Goal: Task Accomplishment & Management: Manage account settings

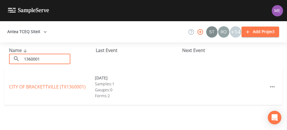
click at [43, 58] on input "1360001" at bounding box center [46, 59] width 48 height 10
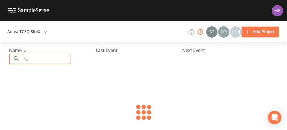
type input "1"
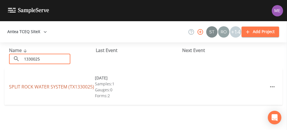
type input "1330025"
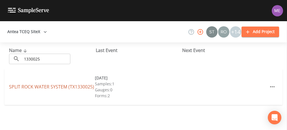
click at [39, 84] on link "SPLIT ROCK WATER SYSTEM (TX1330025)" at bounding box center [51, 87] width 85 height 6
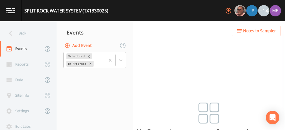
click at [79, 45] on button "Add Event" at bounding box center [78, 45] width 31 height 10
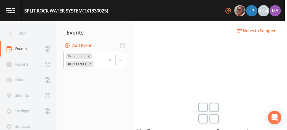
type input "3QSamples"
type input "[DATE]"
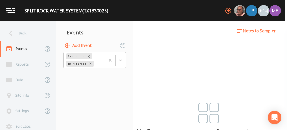
type input "09:00"
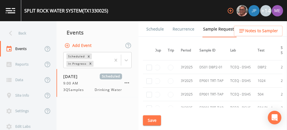
scroll to position [123, 0]
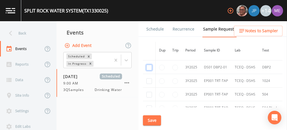
click at [149, 67] on input "checkbox" at bounding box center [149, 68] width 6 height 6
checkbox input "true"
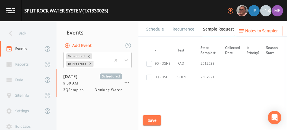
scroll to position [235, 71]
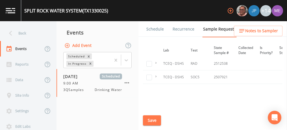
click at [155, 117] on button "Save" at bounding box center [152, 120] width 18 height 10
click at [162, 30] on link "Schedule" at bounding box center [154, 29] width 19 height 16
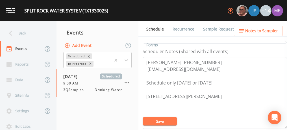
scroll to position [156, 0]
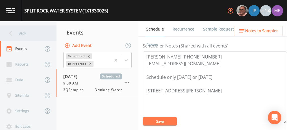
click at [21, 32] on div "Back" at bounding box center [25, 33] width 51 height 16
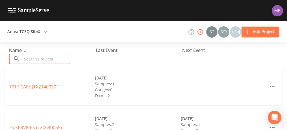
click at [34, 57] on input "text" at bounding box center [46, 59] width 48 height 10
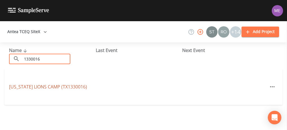
type input "1330016"
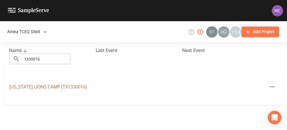
click at [39, 85] on link "TEXAS LIONS CAMP (TX1330016)" at bounding box center [48, 87] width 78 height 6
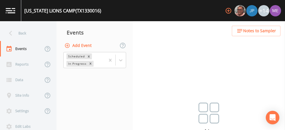
click at [79, 45] on button "Add Event" at bounding box center [78, 45] width 31 height 10
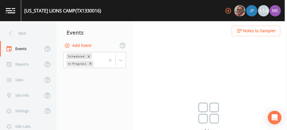
type input "3QSamples"
type input "[DATE]"
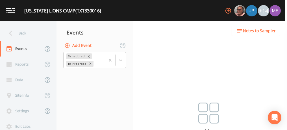
type input "09:00"
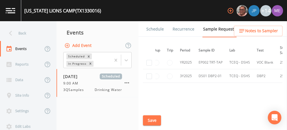
scroll to position [290, 0]
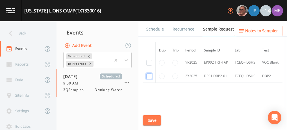
click at [149, 74] on input "checkbox" at bounding box center [149, 76] width 6 height 6
checkbox input "true"
click at [150, 119] on button "Save" at bounding box center [152, 120] width 18 height 10
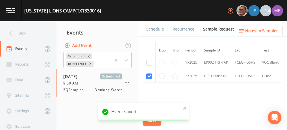
click at [159, 29] on link "Schedule" at bounding box center [154, 29] width 19 height 16
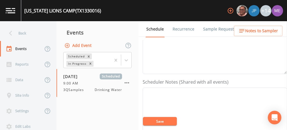
scroll to position [119, 0]
click at [158, 90] on textarea "Event Notes" at bounding box center [215, 125] width 144 height 72
paste textarea "BUS - Business 830-257-4107"
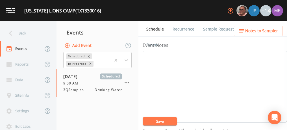
scroll to position [71, 0]
type textarea "Greg Howard BUS - Business 830-257-4107"
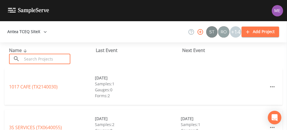
click at [45, 62] on input "text" at bounding box center [46, 59] width 48 height 10
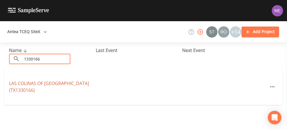
type input "1330166"
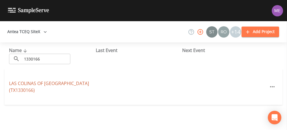
click at [47, 86] on link "LAS COLINAS OF KERRVILLE (TX1330166)" at bounding box center [49, 86] width 80 height 13
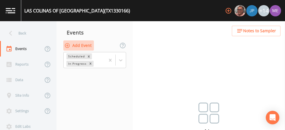
click at [83, 46] on button "Add Event" at bounding box center [78, 45] width 31 height 10
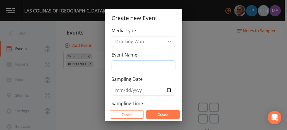
click at [124, 62] on input "Event Name" at bounding box center [144, 65] width 64 height 11
type input "3QSamples"
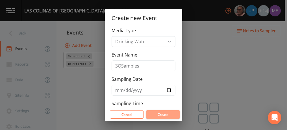
click at [160, 116] on button "Create" at bounding box center [163, 114] width 34 height 8
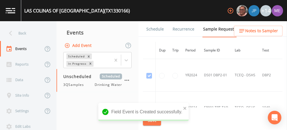
click at [150, 28] on link "Schedule" at bounding box center [154, 29] width 19 height 16
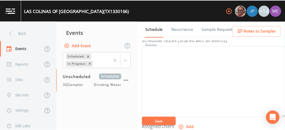
scroll to position [160, 0]
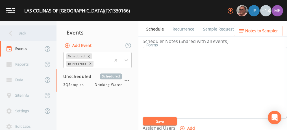
click at [20, 32] on div "Back" at bounding box center [25, 33] width 51 height 16
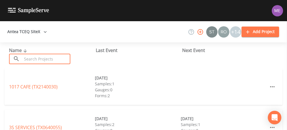
click at [29, 56] on input "text" at bounding box center [46, 59] width 48 height 10
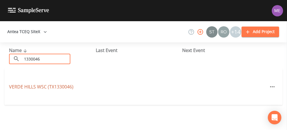
type input "1330046"
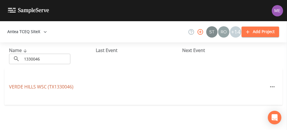
click at [33, 88] on link "VERDE HILLS WSC (TX1330046)" at bounding box center [41, 87] width 64 height 6
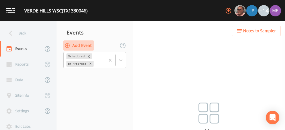
click at [78, 45] on button "Add Event" at bounding box center [78, 45] width 31 height 10
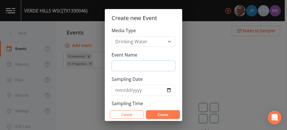
click at [145, 62] on input "Event Name" at bounding box center [144, 65] width 64 height 11
type input "3QSamples"
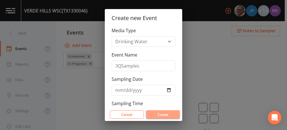
click at [158, 116] on button "Create" at bounding box center [163, 114] width 34 height 8
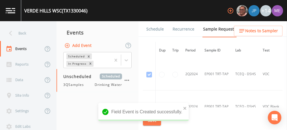
scroll to position [99, 0]
click at [149, 28] on link "Schedule" at bounding box center [154, 29] width 19 height 16
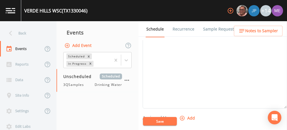
scroll to position [171, 0]
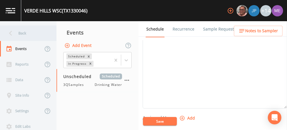
click at [25, 33] on div "Back" at bounding box center [25, 33] width 51 height 16
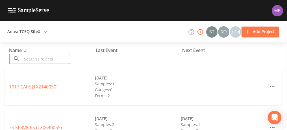
click at [25, 57] on input "text" at bounding box center [46, 59] width 48 height 10
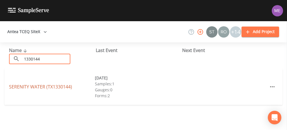
type input "1330144"
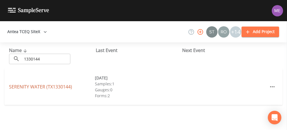
click at [32, 88] on link "SERENITY WATER (TX1330144)" at bounding box center [40, 87] width 63 height 6
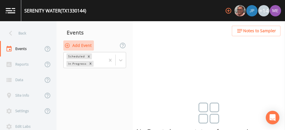
click at [90, 45] on button "Add Event" at bounding box center [78, 45] width 31 height 10
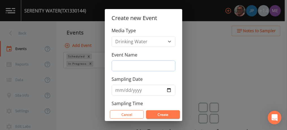
click at [119, 64] on input "Event Name" at bounding box center [144, 65] width 64 height 11
type input "3QSamples"
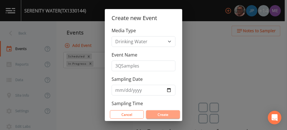
click at [162, 114] on button "Create" at bounding box center [163, 114] width 34 height 8
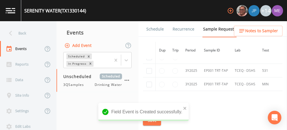
scroll to position [234, 0]
click at [149, 28] on link "Schedule" at bounding box center [154, 29] width 19 height 16
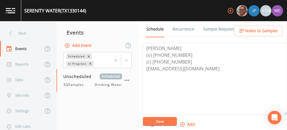
scroll to position [165, 0]
drag, startPoint x: 145, startPoint y: 47, endPoint x: 219, endPoint y: 66, distance: 76.1
click at [219, 66] on textarea "[PERSON_NAME] (o) [PHONE_NUMBER] (c) [PHONE_NUMBER] [EMAIL_ADDRESS][DOMAIN_NAME]" at bounding box center [215, 78] width 144 height 72
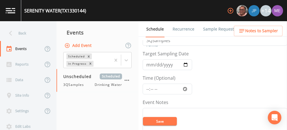
scroll to position [0, 0]
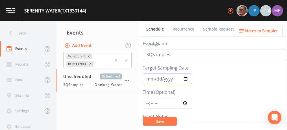
click at [148, 78] on input "Target Sampling Date" at bounding box center [167, 78] width 49 height 11
type input "[DATE]"
click at [147, 102] on input "Time (Optional)" at bounding box center [167, 103] width 49 height 11
type input "12:00"
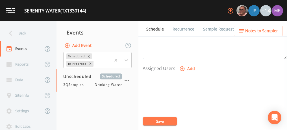
scroll to position [221, 0]
click at [182, 65] on icon "button" at bounding box center [182, 68] width 6 height 6
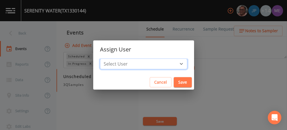
click at [171, 63] on select "Select User Mike Franklin Joshua gere Paul Lauren Saenz David Weber Zachary Eva…" at bounding box center [143, 63] width 87 height 11
select select "225c097a-c911-40d8-a014-18dc510324da"
click at [108, 58] on select "Select User Mike Franklin Joshua gere Paul Lauren Saenz David Weber Zachary Eva…" at bounding box center [143, 63] width 87 height 11
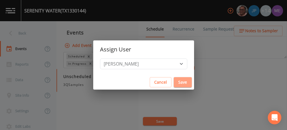
click at [178, 86] on button "Save" at bounding box center [183, 82] width 18 height 10
select select
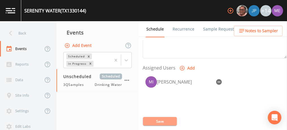
click at [157, 120] on button "Save" at bounding box center [160, 121] width 34 height 8
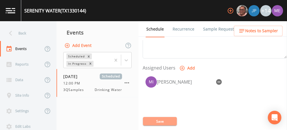
click at [157, 120] on button "Save" at bounding box center [160, 121] width 34 height 8
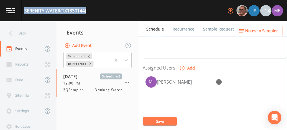
drag, startPoint x: 24, startPoint y: 10, endPoint x: 87, endPoint y: 12, distance: 63.0
click at [87, 12] on div "SERENITY WATER (TX1330144) +14" at bounding box center [143, 10] width 287 height 21
copy div "SERENITY WATER (TX1330144)"
click at [154, 120] on button "Save" at bounding box center [160, 121] width 34 height 8
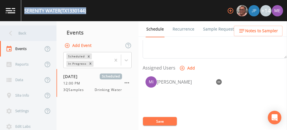
click at [24, 32] on div "Back" at bounding box center [25, 33] width 51 height 16
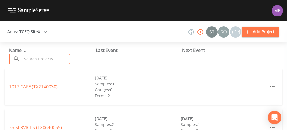
click at [31, 56] on input "text" at bounding box center [46, 59] width 48 height 10
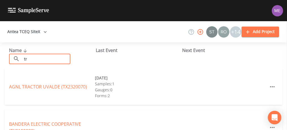
type input "t"
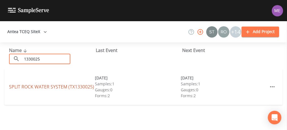
type input "1330025"
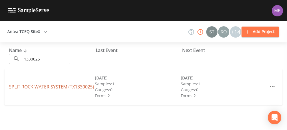
click at [21, 84] on link "SPLIT ROCK WATER SYSTEM (TX1330025)" at bounding box center [51, 87] width 85 height 6
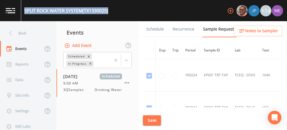
drag, startPoint x: 25, startPoint y: 10, endPoint x: 112, endPoint y: 11, distance: 87.6
click at [112, 11] on div "SPLIT ROCK WATER SYSTEM (TX1330025) +14" at bounding box center [143, 10] width 287 height 21
copy div "SPLIT ROCK WATER SYSTEM (TX1330025)"
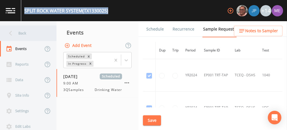
click at [24, 33] on div "Back" at bounding box center [25, 33] width 51 height 16
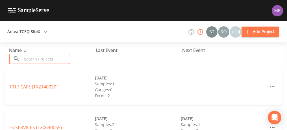
click at [30, 56] on input "text" at bounding box center [46, 59] width 48 height 10
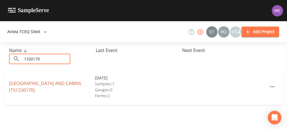
type input "1330170"
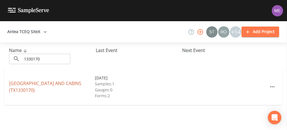
click at [32, 84] on link "KERRVILLE RV PARK AND CABINS (TX1330170)" at bounding box center [45, 86] width 72 height 13
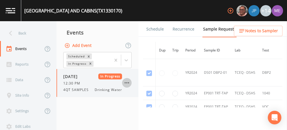
click at [127, 82] on icon "button" at bounding box center [126, 82] width 7 height 7
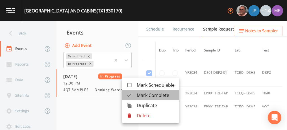
click at [144, 94] on span "Mark Complete" at bounding box center [156, 95] width 38 height 7
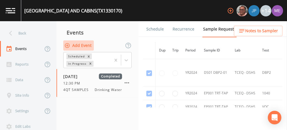
click at [85, 45] on button "Add Event" at bounding box center [78, 45] width 31 height 10
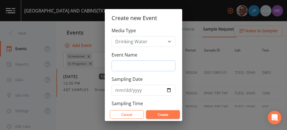
click at [116, 64] on input "Event Name" at bounding box center [144, 65] width 64 height 11
type input "3QSamples"
click at [118, 90] on input "Sampling Date" at bounding box center [144, 90] width 64 height 11
type input "[DATE]"
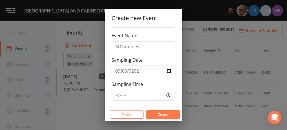
scroll to position [21, 0]
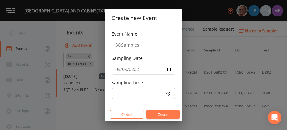
click at [116, 91] on input "Sampling Time" at bounding box center [144, 93] width 64 height 11
type input "12:00"
click at [153, 114] on button "Create" at bounding box center [163, 114] width 34 height 8
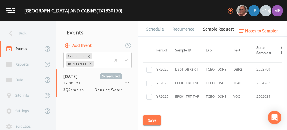
scroll to position [289, 0]
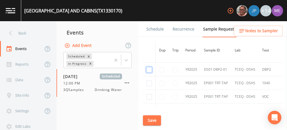
click at [149, 68] on input "checkbox" at bounding box center [149, 70] width 6 height 6
checkbox input "true"
click at [149, 119] on button "Save" at bounding box center [152, 120] width 18 height 10
click at [154, 28] on link "Schedule" at bounding box center [154, 29] width 19 height 16
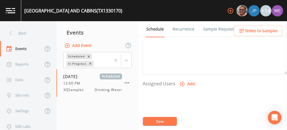
scroll to position [206, 0]
click at [182, 82] on icon "button" at bounding box center [182, 83] width 5 height 5
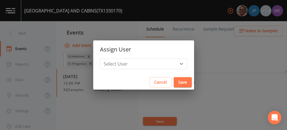
click at [224, 68] on div "Assign User Select User Mike Franklin Joshua gere Paul Lauren Saenz David Weber…" at bounding box center [143, 65] width 287 height 130
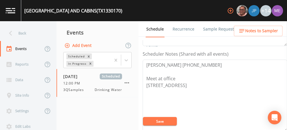
scroll to position [148, 0]
click at [198, 62] on textarea "Angie 830-634-3000 Meet at office 3900 BANDERA HWY Kerrville 78028" at bounding box center [215, 95] width 144 height 72
type textarea "Grant Terry Meet at office 3900 BANDERA HWY Kerrville 78028"
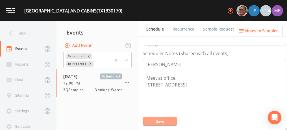
click at [171, 122] on button "Save" at bounding box center [160, 121] width 34 height 8
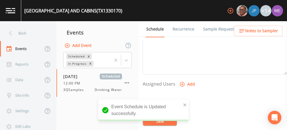
scroll to position [206, 0]
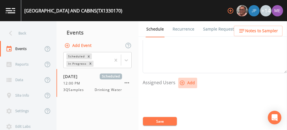
click at [181, 82] on icon "button" at bounding box center [182, 83] width 5 height 5
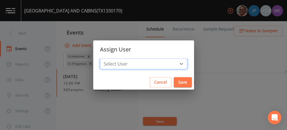
click at [173, 63] on select "Select User Mike Franklin Joshua gere Paul Lauren Saenz David Weber Zachary Eva…" at bounding box center [143, 63] width 87 height 11
select select "225c097a-c911-40d8-a014-18dc510324da"
click at [108, 58] on select "Select User Mike Franklin Joshua gere Paul Lauren Saenz David Weber Zachary Eva…" at bounding box center [143, 63] width 87 height 11
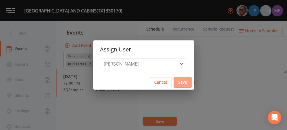
click at [176, 81] on button "Save" at bounding box center [183, 82] width 18 height 10
select select
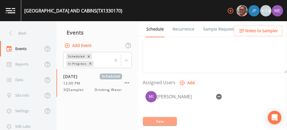
click at [165, 119] on button "Save" at bounding box center [160, 121] width 34 height 8
click at [211, 31] on link "Sample Requests" at bounding box center [219, 29] width 34 height 16
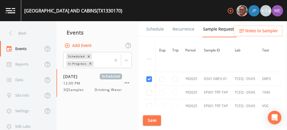
scroll to position [279, 0]
click at [154, 30] on link "Schedule" at bounding box center [154, 29] width 19 height 16
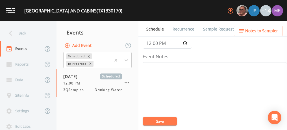
scroll to position [60, 0]
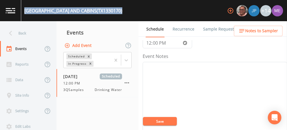
drag, startPoint x: 25, startPoint y: 10, endPoint x: 123, endPoint y: 10, distance: 98.0
click at [123, 10] on div "KERRVILLE RV PARK AND CABINS (TX1330170) +14" at bounding box center [143, 10] width 287 height 21
copy div "KERRVILLE RV PARK AND CABINS (TX1330170)"
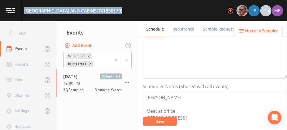
scroll to position [115, 0]
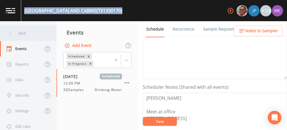
click at [22, 35] on div "Back" at bounding box center [25, 33] width 51 height 16
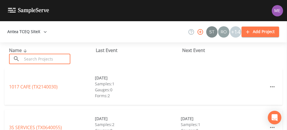
click at [29, 57] on input "text" at bounding box center [46, 59] width 48 height 10
click at [60, 62] on input "text" at bounding box center [46, 59] width 48 height 10
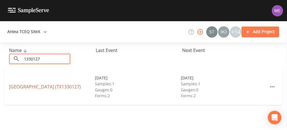
type input "1330127"
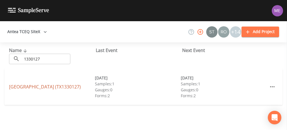
click at [27, 86] on link "PARK PLACE SUBDIVISION (TX1330127)" at bounding box center [45, 87] width 72 height 6
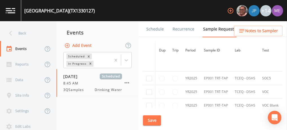
scroll to position [150, 0]
click at [149, 31] on link "Schedule" at bounding box center [154, 29] width 19 height 16
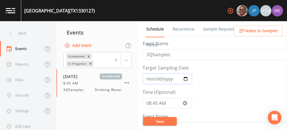
click at [156, 77] on input "[DATE]" at bounding box center [167, 78] width 49 height 11
type input "[DATE]"
click at [157, 102] on input "08:45:00" at bounding box center [167, 103] width 49 height 11
type input "08:00"
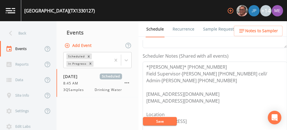
scroll to position [153, 0]
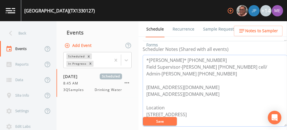
click at [218, 58] on textarea "*Phillip Roberson* 512-947-5974 Field Supervisor-Benton Cripps 830-459-3502 cel…" at bounding box center [215, 91] width 144 height 72
type textarea "Dustin Lee 830-377-0119 Field Supervisor-Benton Cripps 830-459-3502 cell/ Admin…"
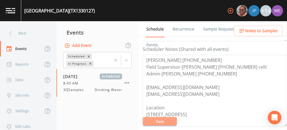
click at [156, 122] on button "Save" at bounding box center [160, 121] width 34 height 8
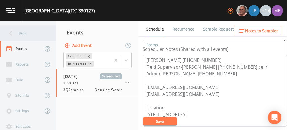
click at [25, 31] on div "Back" at bounding box center [25, 33] width 51 height 16
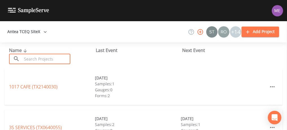
click at [30, 58] on input "text" at bounding box center [46, 59] width 48 height 10
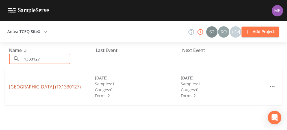
type input "1330127"
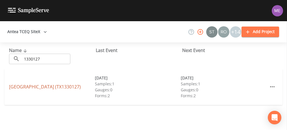
click at [24, 85] on link "PARK PLACE SUBDIVISION (TX1330127)" at bounding box center [45, 87] width 72 height 6
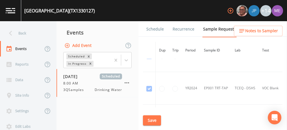
scroll to position [85, 0]
click at [155, 29] on link "Schedule" at bounding box center [154, 29] width 19 height 16
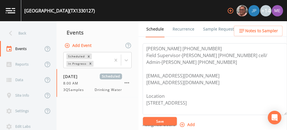
scroll to position [7, 0]
click at [182, 124] on icon "button" at bounding box center [182, 125] width 6 height 6
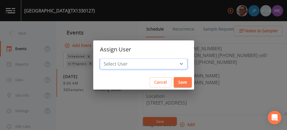
click at [172, 63] on select "Select User [PERSON_NAME] [PERSON_NAME] [PERSON_NAME] [PERSON_NAME] [PERSON_NAM…" at bounding box center [143, 63] width 87 height 11
select select "225c097a-c911-40d8-a014-18dc510324da"
click at [108, 58] on select "Select User [PERSON_NAME] [PERSON_NAME] [PERSON_NAME] [PERSON_NAME] [PERSON_NAM…" at bounding box center [143, 63] width 87 height 11
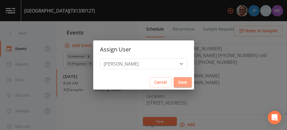
click at [174, 82] on button "Save" at bounding box center [183, 82] width 18 height 10
select select
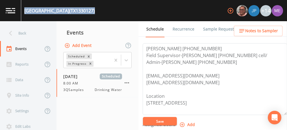
drag, startPoint x: 25, startPoint y: 10, endPoint x: 106, endPoint y: 12, distance: 81.9
click at [106, 12] on div "PARK PLACE SUBDIVISION (TX1330127) +14" at bounding box center [143, 10] width 287 height 21
copy div "PARK PLACE SUBDIVISION (TX1330127)"
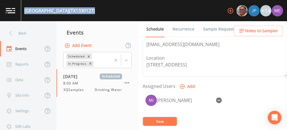
scroll to position [204, 0]
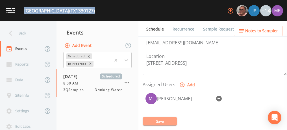
click at [159, 122] on button "Save" at bounding box center [160, 121] width 34 height 8
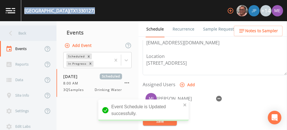
click at [25, 31] on div "Back" at bounding box center [25, 33] width 51 height 16
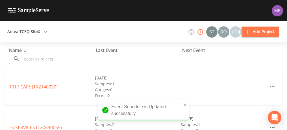
click at [36, 58] on input "text" at bounding box center [46, 59] width 48 height 10
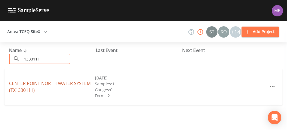
type input "1330111"
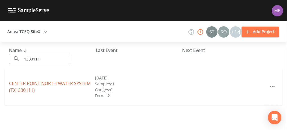
click at [21, 83] on link "CENTER POINT NORTH WATER SYSTEM (TX1330111)" at bounding box center [50, 86] width 82 height 13
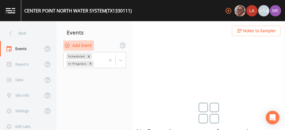
click at [84, 44] on button "Add Event" at bounding box center [78, 45] width 31 height 10
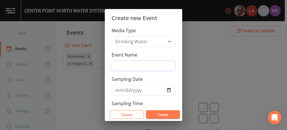
click at [117, 63] on input "Event Name" at bounding box center [144, 65] width 64 height 11
type input "3QSamples"
click at [119, 90] on input "Sampling Date" at bounding box center [144, 90] width 64 height 11
type input "[DATE]"
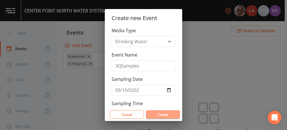
click at [156, 114] on button "Create" at bounding box center [163, 114] width 34 height 8
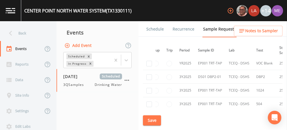
scroll to position [192, 0]
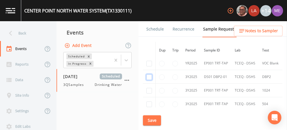
click at [150, 75] on input "checkbox" at bounding box center [149, 77] width 6 height 6
checkbox input "true"
click at [153, 119] on button "Save" at bounding box center [152, 120] width 18 height 10
click at [158, 28] on link "Schedule" at bounding box center [154, 29] width 19 height 16
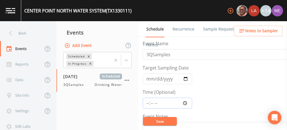
click at [147, 101] on input "Time (Optional)" at bounding box center [167, 103] width 49 height 11
type input "08:00"
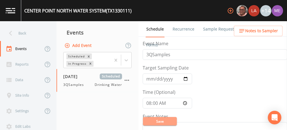
click at [153, 120] on button "Save" at bounding box center [160, 121] width 34 height 8
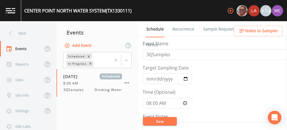
click at [208, 31] on link "Sample Requests" at bounding box center [219, 29] width 34 height 16
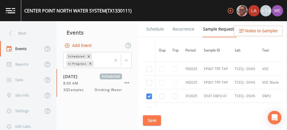
scroll to position [173, 0]
click at [150, 26] on link "Schedule" at bounding box center [154, 29] width 19 height 16
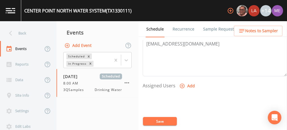
scroll to position [204, 0]
click at [182, 84] on icon "button" at bounding box center [182, 85] width 6 height 6
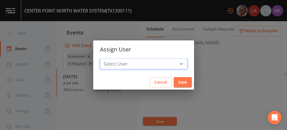
click at [172, 62] on select "Select User [PERSON_NAME] [PERSON_NAME] [PERSON_NAME] [PERSON_NAME] [PERSON_NAM…" at bounding box center [143, 63] width 87 height 11
select select "225c097a-c911-40d8-a014-18dc510324da"
click at [108, 58] on select "Select User [PERSON_NAME] [PERSON_NAME] [PERSON_NAME] [PERSON_NAME] [PERSON_NAM…" at bounding box center [143, 63] width 87 height 11
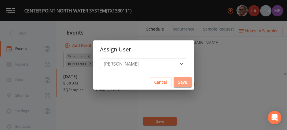
click at [175, 82] on button "Save" at bounding box center [183, 82] width 18 height 10
select select
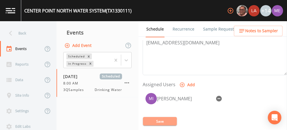
click at [160, 120] on button "Save" at bounding box center [160, 121] width 34 height 8
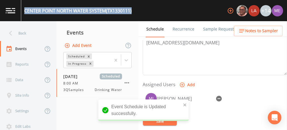
drag, startPoint x: 25, startPoint y: 10, endPoint x: 136, endPoint y: 11, distance: 110.7
click at [136, 11] on div "CENTER POINT NORTH WATER SYSTEM (TX1330111) +14" at bounding box center [143, 10] width 287 height 21
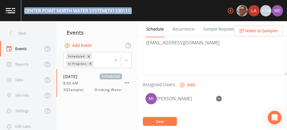
copy div "CENTER POINT NORTH WATER SYSTEM (TX1330111)"
click at [151, 120] on button "Save" at bounding box center [160, 121] width 34 height 8
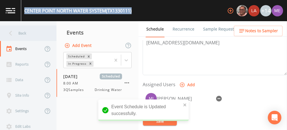
click at [21, 32] on div "Back" at bounding box center [25, 33] width 51 height 16
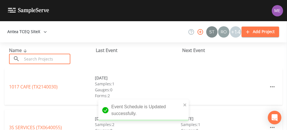
click at [28, 58] on input "text" at bounding box center [46, 59] width 48 height 10
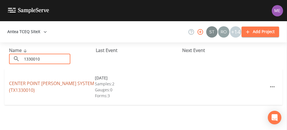
type input "1330010"
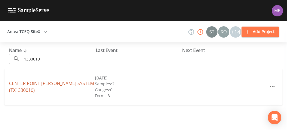
click at [28, 82] on link "CENTER POINT TAYLOR SYSTEM (TX1330010)" at bounding box center [51, 86] width 85 height 13
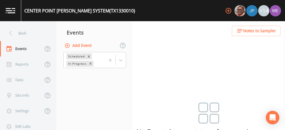
click at [77, 46] on button "Add Event" at bounding box center [78, 45] width 31 height 10
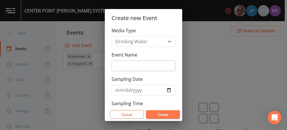
click at [116, 64] on input "Event Name" at bounding box center [144, 65] width 64 height 11
type input "3QSamples"
click at [118, 91] on input "Sampling Date" at bounding box center [144, 90] width 64 height 11
type input "[DATE]"
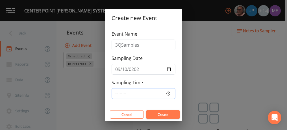
click at [118, 91] on input "Sampling Time" at bounding box center [144, 93] width 64 height 11
type input "08:00"
click at [153, 114] on button "Create" at bounding box center [163, 114] width 34 height 8
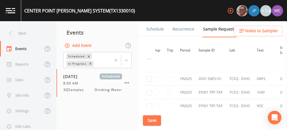
scroll to position [572, 0]
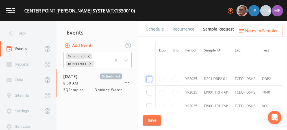
click at [149, 76] on input "checkbox" at bounding box center [149, 79] width 6 height 6
checkbox input "true"
click at [150, 121] on button "Save" at bounding box center [152, 120] width 18 height 10
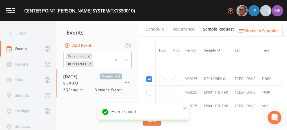
click at [157, 30] on link "Schedule" at bounding box center [154, 29] width 19 height 16
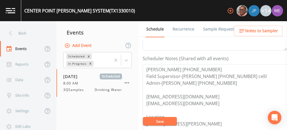
scroll to position [20, 0]
click at [162, 121] on button "Save" at bounding box center [160, 121] width 34 height 8
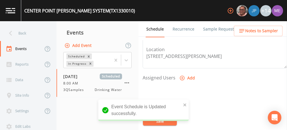
scroll to position [211, 0]
click at [182, 75] on icon "button" at bounding box center [182, 78] width 6 height 6
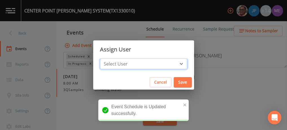
click at [172, 65] on select "Select User [PERSON_NAME] [PERSON_NAME] [PERSON_NAME] [PERSON_NAME] [PERSON_NAM…" at bounding box center [143, 63] width 87 height 11
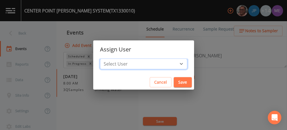
select select "225c097a-c911-40d8-a014-18dc510324da"
click at [108, 58] on select "Select User [PERSON_NAME] [PERSON_NAME] [PERSON_NAME] [PERSON_NAME] [PERSON_NAM…" at bounding box center [143, 63] width 87 height 11
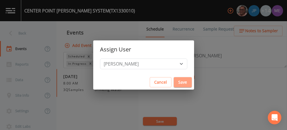
click at [175, 80] on button "Save" at bounding box center [183, 82] width 18 height 10
select select
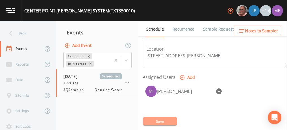
click at [159, 120] on button "Save" at bounding box center [160, 121] width 34 height 8
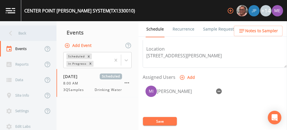
click at [23, 33] on div "Back" at bounding box center [25, 33] width 51 height 16
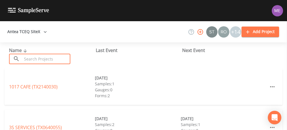
click at [44, 59] on input "text" at bounding box center [46, 59] width 48 height 10
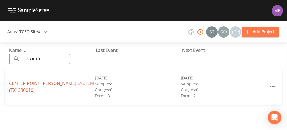
type input "1330010"
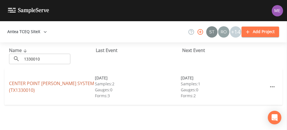
click at [28, 81] on link "CENTER POINT TAYLOR SYSTEM (TX1330010)" at bounding box center [51, 86] width 85 height 13
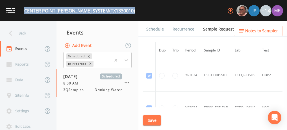
drag, startPoint x: 24, startPoint y: 10, endPoint x: 121, endPoint y: 14, distance: 96.7
click at [121, 14] on div "CENTER POINT TAYLOR SYSTEM (TX1330010) +14" at bounding box center [143, 10] width 287 height 21
copy div "CENTER POINT TAYLOR SYSTEM (TX1330010)"
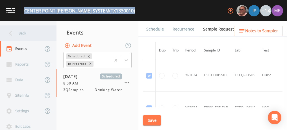
click at [18, 36] on div "Back" at bounding box center [25, 33] width 51 height 16
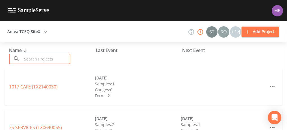
click at [27, 56] on input "text" at bounding box center [46, 59] width 48 height 10
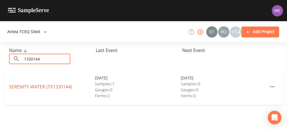
type input "1330144"
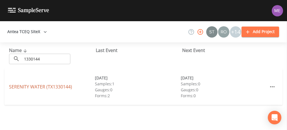
click at [38, 87] on link "SERENITY WATER (TX1330144)" at bounding box center [40, 87] width 63 height 6
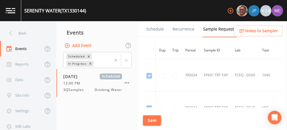
click at [153, 29] on link "Schedule" at bounding box center [154, 29] width 19 height 16
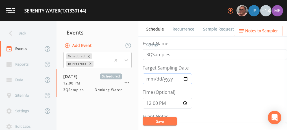
click at [156, 80] on input "2025-09-09" at bounding box center [167, 78] width 49 height 11
type input "2025-09-10"
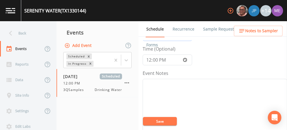
scroll to position [42, 0]
click at [147, 60] on input "12:00:00" at bounding box center [167, 60] width 49 height 11
type input "11:30"
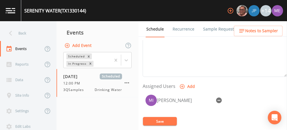
scroll to position [203, 0]
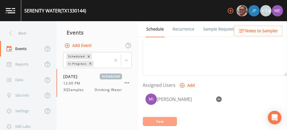
click at [162, 119] on button "Save" at bounding box center [160, 121] width 34 height 8
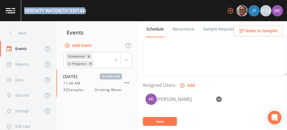
drag, startPoint x: 25, startPoint y: 9, endPoint x: 86, endPoint y: 10, distance: 61.3
click at [86, 10] on div "SERENITY WATER (TX1330144)" at bounding box center [55, 10] width 62 height 7
copy div "SERENITY WATER (TX1330144"
click at [155, 120] on button "Save" at bounding box center [160, 121] width 34 height 8
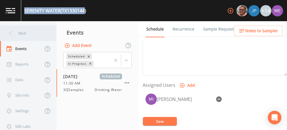
click at [23, 31] on div "Back" at bounding box center [25, 33] width 51 height 16
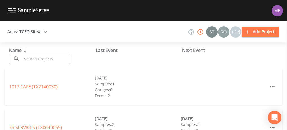
click at [36, 58] on input "text" at bounding box center [46, 59] width 48 height 10
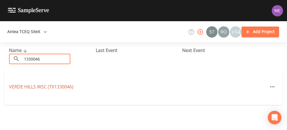
type input "1330046"
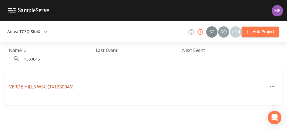
click at [22, 86] on link "VERDE HILLS WSC (TX1330046)" at bounding box center [41, 87] width 64 height 6
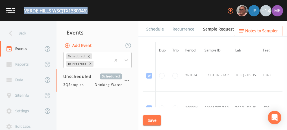
drag, startPoint x: 24, startPoint y: 9, endPoint x: 90, endPoint y: 12, distance: 65.6
click at [90, 12] on div "VERDE HILLS WSC (TX1330046) +14" at bounding box center [143, 10] width 287 height 21
copy div "VERDE HILLS WSC (TX1330046)"
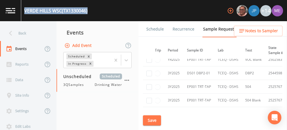
scroll to position [182, 0]
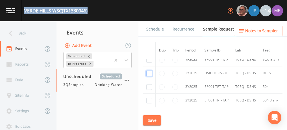
click at [149, 71] on input "checkbox" at bounding box center [149, 74] width 6 height 6
checkbox input "true"
click at [151, 118] on button "Save" at bounding box center [152, 120] width 18 height 10
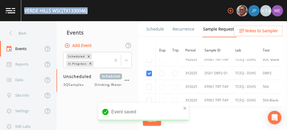
click at [151, 29] on link "Schedule" at bounding box center [154, 29] width 19 height 16
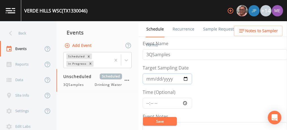
click at [151, 78] on input "Target Sampling Date" at bounding box center [167, 78] width 49 height 11
type input "0201-09-10"
type input "2025-09-10"
click at [146, 102] on input "Time (Optional)" at bounding box center [167, 103] width 49 height 11
type input "11:30"
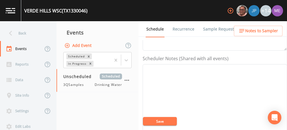
scroll to position [141, 0]
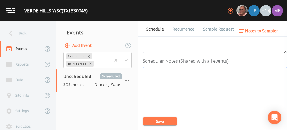
click at [173, 80] on textarea "Event Notes" at bounding box center [215, 103] width 144 height 72
type textarea "Grant Terry"
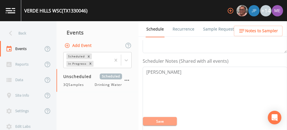
click at [160, 123] on button "Save" at bounding box center [160, 121] width 34 height 8
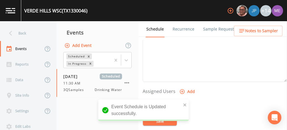
scroll to position [212, 0]
click at [181, 75] on icon "button" at bounding box center [182, 77] width 6 height 6
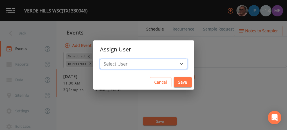
click at [172, 63] on select "Select User Mike Franklin Joshua gere Paul Lauren Saenz David Weber Zachary Eva…" at bounding box center [143, 63] width 87 height 11
select select "225c097a-c911-40d8-a014-18dc510324da"
click at [108, 58] on select "Select User Mike Franklin Joshua gere Paul Lauren Saenz David Weber Zachary Eva…" at bounding box center [143, 63] width 87 height 11
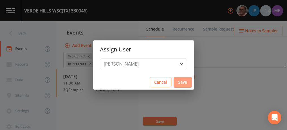
click at [175, 81] on button "Save" at bounding box center [183, 82] width 18 height 10
select select
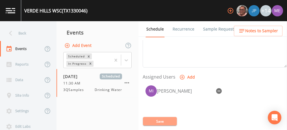
click at [162, 121] on button "Save" at bounding box center [160, 121] width 34 height 8
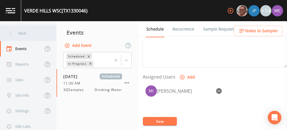
click at [19, 33] on div "Back" at bounding box center [25, 33] width 51 height 16
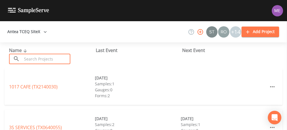
click at [34, 59] on input "text" at bounding box center [46, 59] width 48 height 10
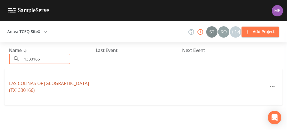
type input "1330166"
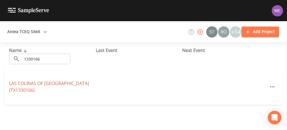
click at [23, 88] on link "LAS COLINAS OF KERRVILLE (TX1330166)" at bounding box center [49, 86] width 80 height 13
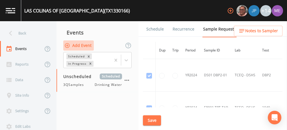
click at [81, 46] on button "Add Event" at bounding box center [78, 45] width 31 height 10
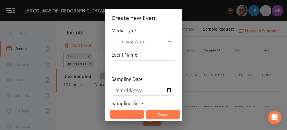
click at [135, 113] on button "Cancel" at bounding box center [127, 114] width 34 height 8
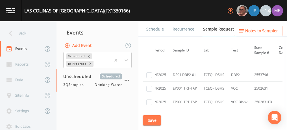
scroll to position [121, 0]
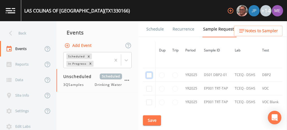
click at [149, 76] on input "checkbox" at bounding box center [149, 75] width 6 height 6
checkbox input "true"
click at [152, 119] on button "Save" at bounding box center [152, 120] width 18 height 10
click at [154, 28] on link "Schedule" at bounding box center [154, 29] width 19 height 16
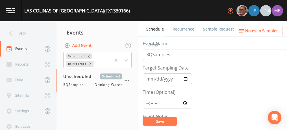
click at [148, 78] on input "Target Sampling Date" at bounding box center [167, 78] width 49 height 11
type input "2025-09-09"
click at [146, 103] on input "Time (Optional)" at bounding box center [167, 103] width 49 height 11
type input "12:00"
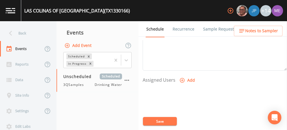
scroll to position [217, 0]
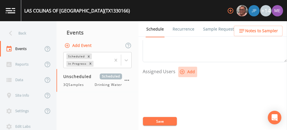
click at [182, 69] on icon "button" at bounding box center [182, 72] width 6 height 6
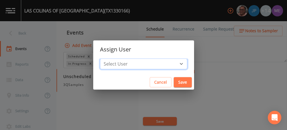
click at [172, 63] on select "Select User Mike Franklin Joshua gere Paul Lauren Saenz David Weber Zachary Eva…" at bounding box center [143, 63] width 87 height 11
select select "225c097a-c911-40d8-a014-18dc510324da"
click at [108, 58] on select "Select User Mike Franklin Joshua gere Paul Lauren Saenz David Weber Zachary Eva…" at bounding box center [143, 63] width 87 height 11
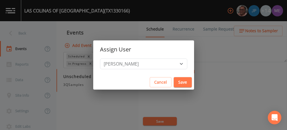
click at [177, 82] on button "Save" at bounding box center [183, 82] width 18 height 10
select select
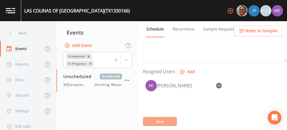
click at [163, 121] on button "Save" at bounding box center [160, 121] width 34 height 8
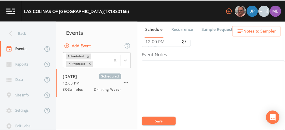
scroll to position [62, 0]
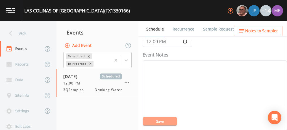
click at [158, 120] on button "Save" at bounding box center [160, 121] width 34 height 8
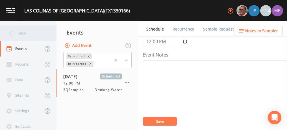
click at [25, 34] on div "Back" at bounding box center [25, 33] width 51 height 16
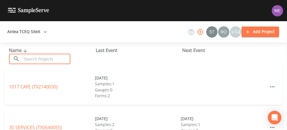
click at [35, 58] on input "text" at bounding box center [46, 59] width 48 height 10
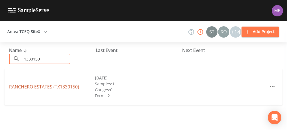
type input "1330150"
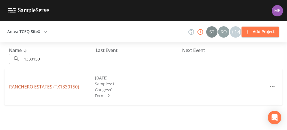
click at [22, 86] on link "RANCHERO ESTATES (TX1330150)" at bounding box center [44, 87] width 70 height 6
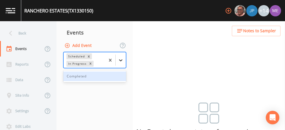
click at [121, 60] on icon at bounding box center [121, 60] width 6 height 6
click at [111, 74] on div "Completed" at bounding box center [94, 76] width 63 height 10
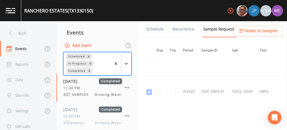
scroll to position [100, 3]
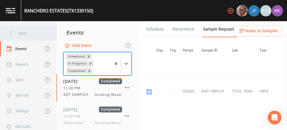
click at [23, 33] on div "Back" at bounding box center [25, 33] width 51 height 16
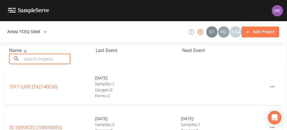
click at [32, 59] on input "text" at bounding box center [46, 59] width 48 height 10
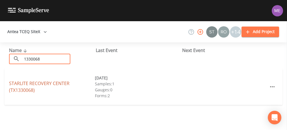
type input "1330068"
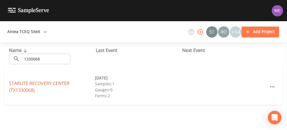
click at [33, 82] on link "STARLITE RECOVERY CENTER (TX1330068)" at bounding box center [39, 86] width 60 height 13
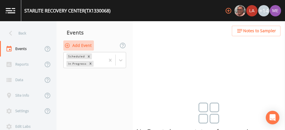
click at [79, 45] on button "Add Event" at bounding box center [78, 45] width 31 height 10
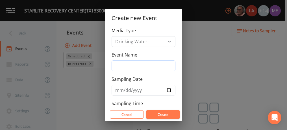
click at [118, 66] on input "Event Name" at bounding box center [144, 65] width 64 height 11
type input "3QSamples"
click at [120, 90] on input "Sampling Date" at bounding box center [144, 90] width 64 height 11
type input "2025-09-10"
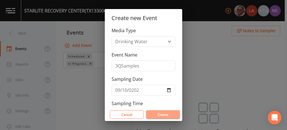
click at [157, 113] on button "Create" at bounding box center [163, 114] width 34 height 8
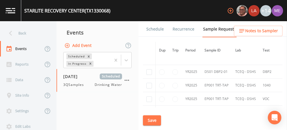
scroll to position [156, 0]
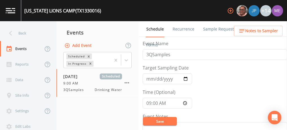
scroll to position [71, 0]
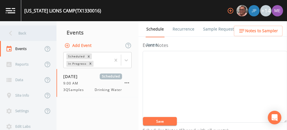
click at [23, 31] on div "Back" at bounding box center [25, 33] width 51 height 16
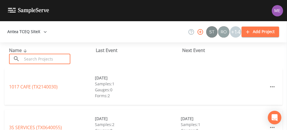
click at [28, 57] on input "text" at bounding box center [46, 59] width 48 height 10
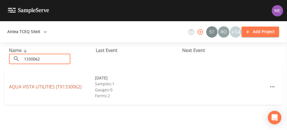
type input "1330062"
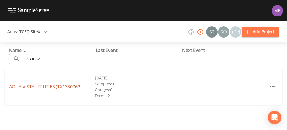
click at [31, 87] on link "AQUA VISTA UTILITIES (TX1330062)" at bounding box center [45, 87] width 73 height 6
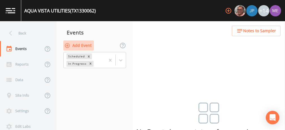
click at [77, 44] on button "Add Event" at bounding box center [78, 45] width 31 height 10
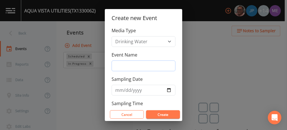
click at [125, 63] on input "Event Name" at bounding box center [144, 65] width 64 height 11
type input "3QSamples"
click at [118, 89] on input "Sampling Date" at bounding box center [144, 90] width 64 height 11
type input "2025-08-09"
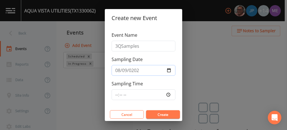
scroll to position [21, 0]
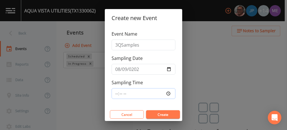
click at [116, 92] on input "Sampling Time" at bounding box center [144, 93] width 64 height 11
type input "09:00"
click at [158, 113] on button "Create" at bounding box center [163, 114] width 34 height 8
click at [119, 68] on input "2025-08-09" at bounding box center [144, 69] width 64 height 11
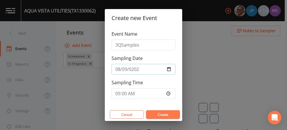
type input "[DATE]"
click at [157, 111] on button "Create" at bounding box center [163, 114] width 34 height 8
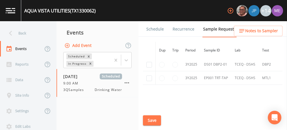
scroll to position [302, 0]
click at [150, 62] on input "checkbox" at bounding box center [149, 65] width 6 height 6
checkbox input "true"
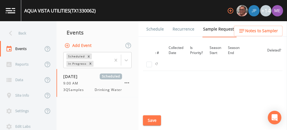
scroll to position [319, 141]
click at [151, 120] on button "Save" at bounding box center [152, 120] width 18 height 10
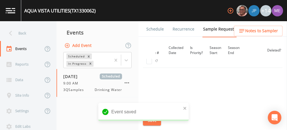
click at [149, 28] on link "Schedule" at bounding box center [154, 29] width 19 height 16
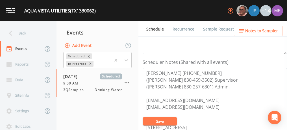
scroll to position [139, 0]
click at [205, 72] on textarea "Jeremy Wood 830-765-8801 (Benton Cripps 830-459-3502) Supervisor (Stephanie Bre…" at bounding box center [215, 104] width 144 height 72
type textarea "Jess Erlund (Benton Cripps 830-459-3502) Supervisor (Stephanie Breckenridge 830…"
click at [166, 119] on button "Save" at bounding box center [160, 121] width 34 height 8
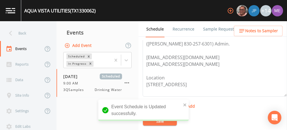
scroll to position [198, 0]
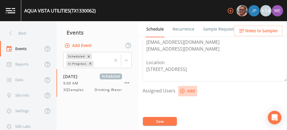
click at [182, 88] on icon "button" at bounding box center [182, 91] width 6 height 6
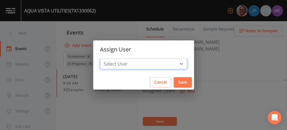
click at [172, 63] on select "Select User Mike Franklin Joshua gere Paul Lauren Saenz David Weber Zachary Eva…" at bounding box center [143, 63] width 87 height 11
select select "225c097a-c911-40d8-a014-18dc510324da"
click at [108, 58] on select "Select User Mike Franklin Joshua gere Paul Lauren Saenz David Weber Zachary Eva…" at bounding box center [143, 63] width 87 height 11
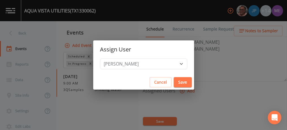
click at [174, 81] on button "Save" at bounding box center [183, 82] width 18 height 10
select select
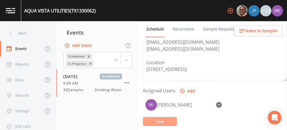
click at [161, 123] on button "Save" at bounding box center [160, 121] width 34 height 8
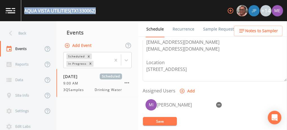
drag, startPoint x: 25, startPoint y: 11, endPoint x: 97, endPoint y: 12, distance: 72.3
click at [96, 12] on div "AQUA VISTA UTILITIES (TX1330062)" at bounding box center [59, 10] width 71 height 7
copy div "AQUA VISTA UTILITIES (TX1330062)"
click at [148, 123] on button "Save" at bounding box center [160, 121] width 34 height 8
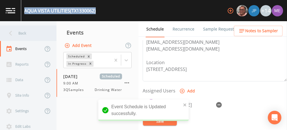
click at [25, 32] on div "Back" at bounding box center [25, 33] width 51 height 16
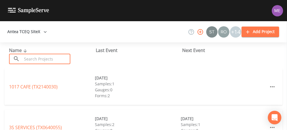
click at [34, 59] on input "text" at bounding box center [46, 59] width 48 height 10
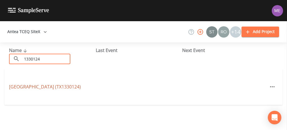
type input "1330124"
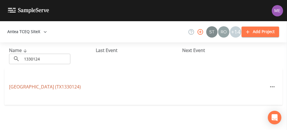
click at [34, 84] on link "NORTHWEST HILLS SUBDIVISION (TX1330124)" at bounding box center [45, 87] width 72 height 6
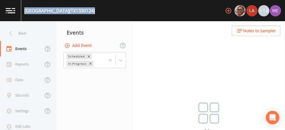
drag, startPoint x: 24, startPoint y: 10, endPoint x: 122, endPoint y: 11, distance: 97.5
click at [122, 11] on div "NORTHWEST HILLS SUBDIVISION (TX1330124) +14" at bounding box center [142, 10] width 285 height 21
copy div "NORTHWEST HILLS SUBDIVISION (TX1330124)"
click at [85, 43] on button "Add Event" at bounding box center [78, 45] width 31 height 10
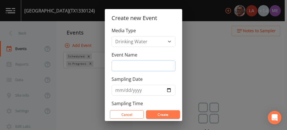
click at [125, 63] on input "Event Name" at bounding box center [144, 65] width 64 height 11
type input "3QSamples"
click at [119, 90] on input "Sampling Date" at bounding box center [144, 90] width 64 height 11
type input "[DATE]"
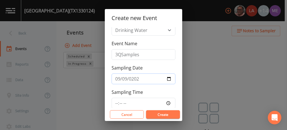
scroll to position [12, 0]
click at [116, 101] on input "Sampling Time" at bounding box center [144, 102] width 64 height 11
type input "09:00"
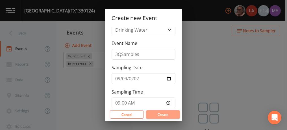
click at [162, 114] on button "Create" at bounding box center [163, 114] width 34 height 8
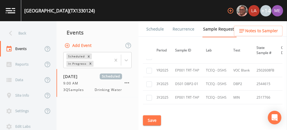
scroll to position [315, 0]
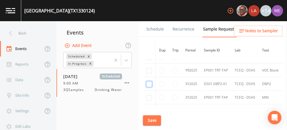
click at [149, 83] on input "checkbox" at bounding box center [149, 84] width 6 height 6
checkbox input "true"
click at [153, 120] on button "Save" at bounding box center [152, 120] width 18 height 10
click at [156, 27] on link "Schedule" at bounding box center [154, 29] width 19 height 16
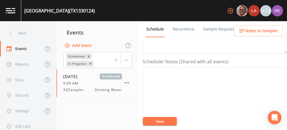
scroll to position [149, 0]
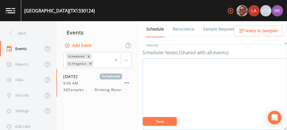
click at [166, 64] on textarea "Event Notes" at bounding box center [215, 94] width 144 height 72
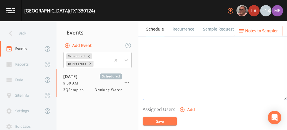
scroll to position [187, 0]
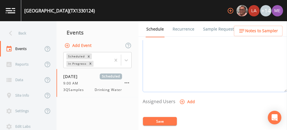
type textarea "Jess Erlund 830-456-4404"
click at [181, 99] on icon "button" at bounding box center [182, 101] width 5 height 5
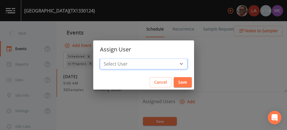
click at [172, 64] on select "Select User [PERSON_NAME] [PERSON_NAME] [PERSON_NAME] [PERSON_NAME] [PERSON_NAM…" at bounding box center [143, 63] width 87 height 11
select select "225c097a-c911-40d8-a014-18dc510324da"
click at [108, 58] on select "Select User [PERSON_NAME] [PERSON_NAME] [PERSON_NAME] [PERSON_NAME] [PERSON_NAM…" at bounding box center [143, 63] width 87 height 11
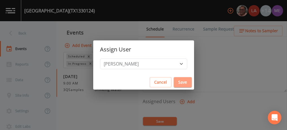
click at [174, 84] on button "Save" at bounding box center [183, 82] width 18 height 10
select select
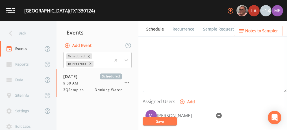
click at [167, 120] on button "Save" at bounding box center [160, 121] width 34 height 8
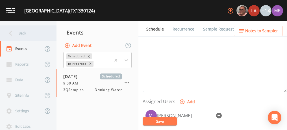
click at [23, 33] on div "Back" at bounding box center [25, 33] width 51 height 16
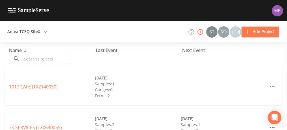
click at [30, 57] on input "text" at bounding box center [46, 59] width 48 height 10
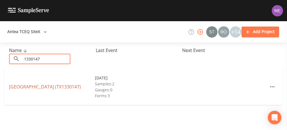
type input "1330147"
click at [18, 88] on link "CHERRY RIDGE WATER (TX1330147)" at bounding box center [45, 87] width 72 height 6
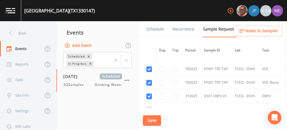
scroll to position [94, 0]
click at [148, 68] on input "checkbox" at bounding box center [149, 70] width 6 height 6
checkbox input "false"
click at [148, 81] on input "checkbox" at bounding box center [149, 84] width 6 height 6
checkbox input "false"
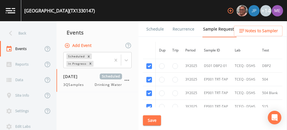
scroll to position [125, 0]
click at [148, 79] on input "checkbox" at bounding box center [149, 80] width 6 height 6
checkbox input "false"
click at [148, 92] on input "checkbox" at bounding box center [149, 93] width 6 height 6
checkbox input "false"
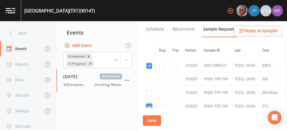
click at [149, 104] on input "checkbox" at bounding box center [149, 107] width 6 height 6
checkbox input "false"
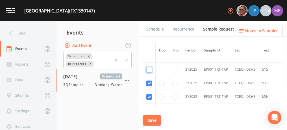
scroll to position [162, 0]
click at [148, 82] on input "checkbox" at bounding box center [149, 84] width 6 height 6
checkbox input "false"
click at [149, 94] on input "checkbox" at bounding box center [149, 97] width 6 height 6
checkbox input "false"
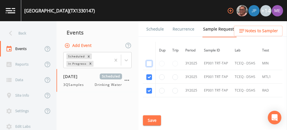
scroll to position [195, 0]
click at [149, 89] on input "checkbox" at bounding box center [149, 91] width 6 height 6
checkbox input "false"
click at [150, 75] on input "checkbox" at bounding box center [149, 78] width 6 height 6
checkbox input "false"
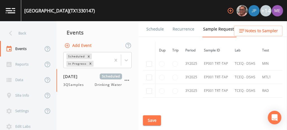
click at [149, 117] on button "Save" at bounding box center [152, 120] width 18 height 10
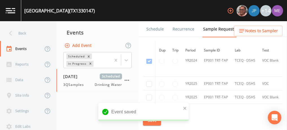
scroll to position [76, 0]
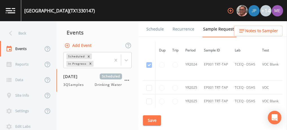
click at [152, 30] on link "Schedule" at bounding box center [154, 29] width 19 height 16
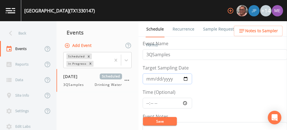
click at [149, 77] on input "2025-07-09" at bounding box center [167, 78] width 49 height 11
type input "[DATE]"
click at [147, 102] on input "Time (Optional)" at bounding box center [167, 103] width 49 height 11
type input "09:00"
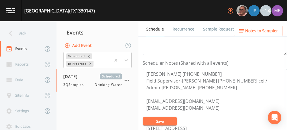
scroll to position [139, 0]
click at [205, 72] on textarea "Jeremy Wood 830-765-8801 Field Supervisor-Benton Cripps 830-459-3502 cell/ Admi…" at bounding box center [215, 104] width 144 height 72
type textarea "Jess Erlund 830-456-4404 Field Supervisor-Benton Cripps 830-459-3502 cell/ Admi…"
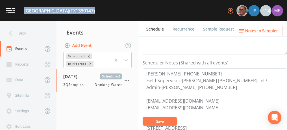
drag, startPoint x: 24, startPoint y: 10, endPoint x: 99, endPoint y: 9, distance: 74.9
click at [99, 9] on div "CHERRY RIDGE WATER (TX1330147) +14" at bounding box center [143, 10] width 287 height 21
copy div "CHERRY RIDGE WATER (TX1330147)"
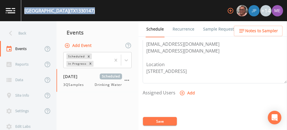
scroll to position [197, 0]
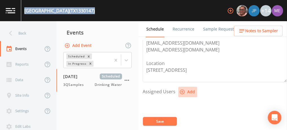
click at [183, 90] on icon "button" at bounding box center [182, 92] width 5 height 5
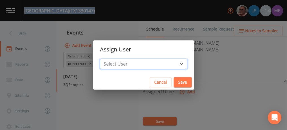
click at [173, 62] on select "Select User [PERSON_NAME] [PERSON_NAME] [PERSON_NAME] [PERSON_NAME] [PERSON_NAM…" at bounding box center [143, 63] width 87 height 11
select select "225c097a-c911-40d8-a014-18dc510324da"
click at [108, 58] on select "Select User [PERSON_NAME] [PERSON_NAME] [PERSON_NAME] [PERSON_NAME] [PERSON_NAM…" at bounding box center [143, 63] width 87 height 11
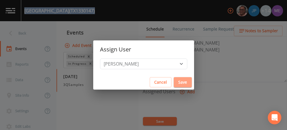
click at [177, 79] on button "Save" at bounding box center [183, 82] width 18 height 10
select select
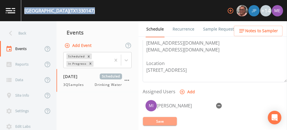
click at [166, 120] on button "Save" at bounding box center [160, 121] width 34 height 8
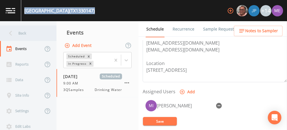
click at [26, 33] on div "Back" at bounding box center [25, 33] width 51 height 16
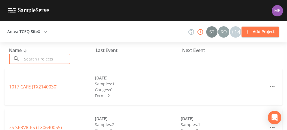
click at [29, 59] on input "text" at bounding box center [46, 59] width 48 height 10
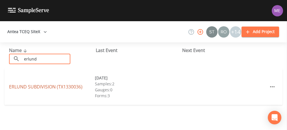
type input "erlund"
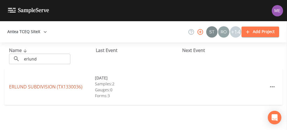
click at [31, 86] on link "ERLUND SUBDIVISION (TX1330036)" at bounding box center [45, 87] width 73 height 6
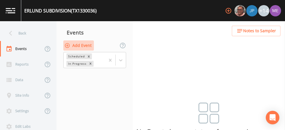
click at [81, 43] on button "Add Event" at bounding box center [78, 45] width 31 height 10
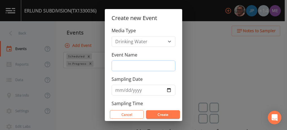
click at [122, 63] on input "Event Name" at bounding box center [144, 65] width 64 height 11
type input "3QSamples"
click at [120, 88] on input "Sampling Date" at bounding box center [144, 90] width 64 height 11
type input "2025-09-09"
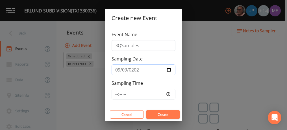
scroll to position [21, 0]
click at [114, 90] on input "Sampling Time" at bounding box center [144, 93] width 64 height 11
type input "08:00"
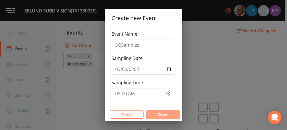
click at [158, 114] on button "Create" at bounding box center [163, 114] width 34 height 8
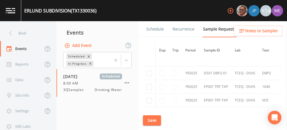
scroll to position [317, 0]
click at [149, 72] on input "checkbox" at bounding box center [149, 74] width 6 height 6
checkbox input "true"
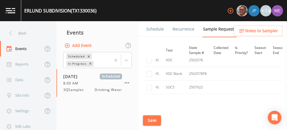
scroll to position [360, 96]
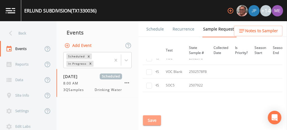
click at [156, 117] on button "Save" at bounding box center [152, 120] width 18 height 10
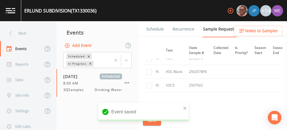
click at [155, 29] on link "Schedule" at bounding box center [154, 29] width 19 height 16
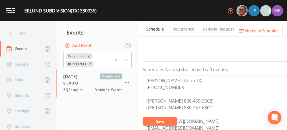
scroll to position [133, 0]
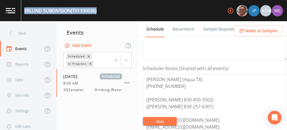
drag, startPoint x: 25, startPoint y: 10, endPoint x: 99, endPoint y: 11, distance: 74.3
click at [99, 11] on div "ERLUND SUBDIVISION (TX1330036) +14" at bounding box center [143, 10] width 287 height 21
copy div "ERLUND SUBDIVISION (TX1330036)"
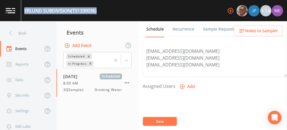
scroll to position [205, 0]
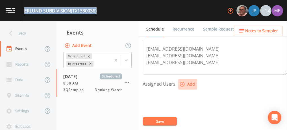
click at [183, 82] on icon "button" at bounding box center [182, 84] width 6 height 6
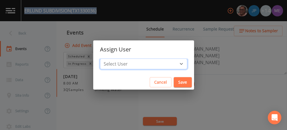
click at [172, 62] on select "Select User Mike Franklin Joshua gere Paul Lauren Saenz David Weber Zachary Eva…" at bounding box center [143, 63] width 87 height 11
select select "225c097a-c911-40d8-a014-18dc510324da"
click at [108, 58] on select "Select User Mike Franklin Joshua gere Paul Lauren Saenz David Weber Zachary Eva…" at bounding box center [143, 63] width 87 height 11
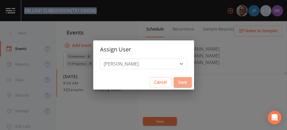
click at [178, 80] on button "Save" at bounding box center [183, 82] width 18 height 10
select select
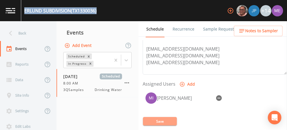
click at [163, 123] on button "Save" at bounding box center [160, 121] width 34 height 8
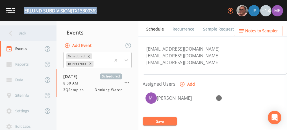
click at [22, 32] on div "Back" at bounding box center [25, 33] width 51 height 16
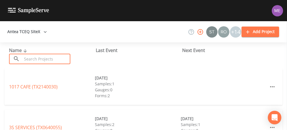
click at [33, 56] on input "text" at bounding box center [46, 59] width 48 height 10
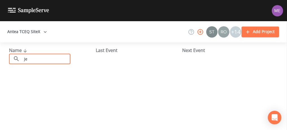
type input "J"
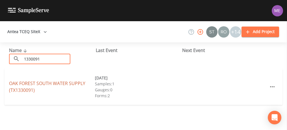
type input "1330091"
click at [33, 82] on link "OAK FOREST SOUTH WATER SUPPLY (TX1330091)" at bounding box center [47, 86] width 76 height 13
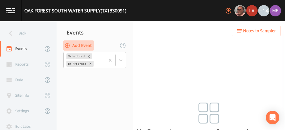
click at [81, 45] on button "Add Event" at bounding box center [78, 45] width 31 height 10
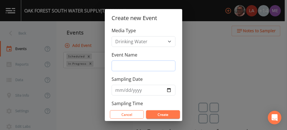
click at [122, 64] on input "Event Name" at bounding box center [144, 65] width 64 height 11
type input "3QSamples"
click at [119, 90] on input "Sampling Date" at bounding box center [144, 90] width 64 height 11
type input "2025-09-09"
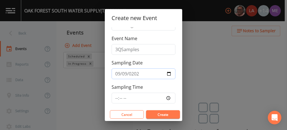
scroll to position [18, 0]
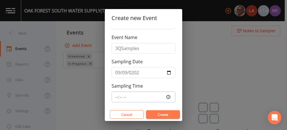
click at [116, 95] on input "Sampling Time" at bounding box center [144, 97] width 64 height 11
type input "10:30"
click at [156, 114] on button "Create" at bounding box center [163, 114] width 34 height 8
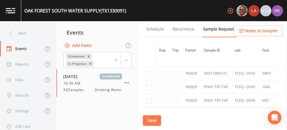
scroll to position [353, 0]
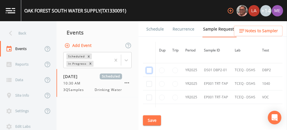
click at [150, 68] on input "checkbox" at bounding box center [149, 71] width 6 height 6
checkbox input "true"
click at [156, 118] on button "Save" at bounding box center [152, 120] width 18 height 10
click at [154, 27] on link "Schedule" at bounding box center [154, 29] width 19 height 16
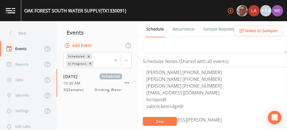
scroll to position [141, 0]
click at [201, 69] on textarea "Jess Erlund 830-456-4404 Benton Cripps 830-459-3502 Stephanie Breckenridge 830-…" at bounding box center [215, 103] width 144 height 72
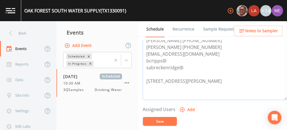
scroll to position [181, 0]
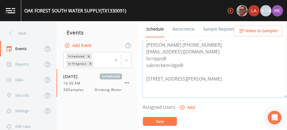
type textarea "Jeremy Wood 830-765-8801 Benton Cripps 830-459-3502 Stephanie Breckenridge 830-…"
click at [181, 105] on icon "button" at bounding box center [182, 107] width 5 height 5
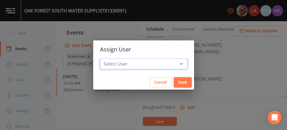
click at [172, 64] on select "Select User [PERSON_NAME] [PERSON_NAME] [PERSON_NAME] [PERSON_NAME] [PERSON_NAM…" at bounding box center [143, 63] width 87 height 11
select select "225c097a-c911-40d8-a014-18dc510324da"
click at [108, 58] on select "Select User [PERSON_NAME] [PERSON_NAME] [PERSON_NAME] [PERSON_NAME] [PERSON_NAM…" at bounding box center [143, 63] width 87 height 11
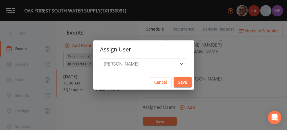
click at [176, 83] on button "Save" at bounding box center [183, 82] width 18 height 10
select select
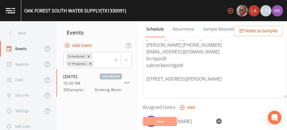
click at [163, 121] on button "Save" at bounding box center [160, 121] width 34 height 8
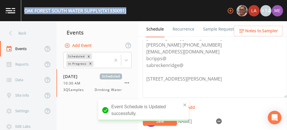
drag, startPoint x: 25, startPoint y: 11, endPoint x: 128, endPoint y: 10, distance: 103.4
click at [128, 10] on div "OAK FOREST SOUTH WATER SUPPLY (TX1330091) +14" at bounding box center [143, 10] width 287 height 21
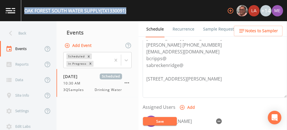
copy div "OAK FOREST SOUTH WATER SUPPLY (TX1330091)"
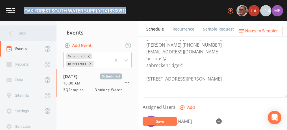
click at [23, 33] on div "Back" at bounding box center [25, 33] width 51 height 16
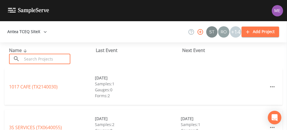
click at [32, 57] on input "text" at bounding box center [46, 59] width 48 height 10
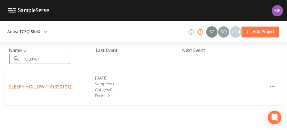
type input "1330101"
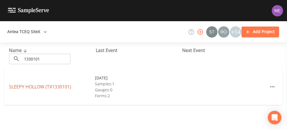
click at [32, 86] on link "SLEEPY HOLLOW (TX1330101)" at bounding box center [40, 87] width 62 height 6
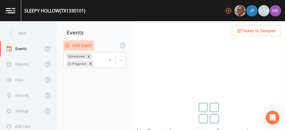
click at [84, 46] on button "Add Event" at bounding box center [78, 45] width 31 height 10
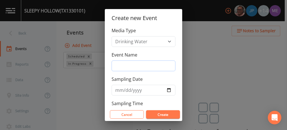
click at [127, 63] on input "Event Name" at bounding box center [144, 65] width 64 height 11
type input "3QSamples"
click at [120, 89] on input "Sampling Date" at bounding box center [144, 90] width 64 height 11
type input "0001-09-10"
type input "2025-09-10"
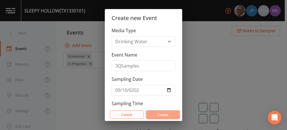
click at [157, 111] on button "Create" at bounding box center [163, 114] width 34 height 8
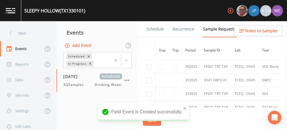
scroll to position [111, 0]
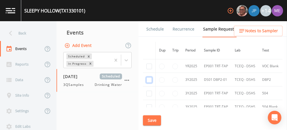
click at [149, 78] on input "checkbox" at bounding box center [149, 80] width 6 height 6
checkbox input "true"
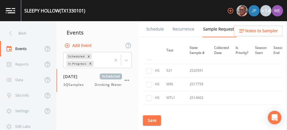
scroll to position [176, 96]
click at [150, 118] on button "Save" at bounding box center [152, 120] width 18 height 10
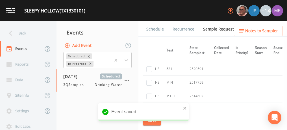
click at [154, 29] on link "Schedule" at bounding box center [154, 29] width 19 height 16
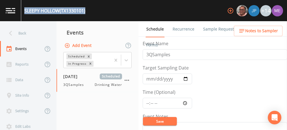
drag, startPoint x: 25, startPoint y: 10, endPoint x: 86, endPoint y: 12, distance: 61.6
click at [85, 12] on div "SLEEPY HOLLOW (TX1330101)" at bounding box center [54, 10] width 61 height 7
copy div "SLEEPY HOLLOW (TX1330101)"
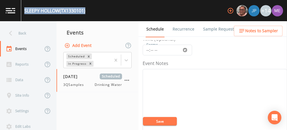
scroll to position [53, 0]
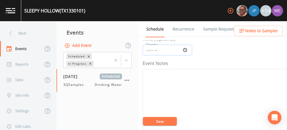
click at [146, 47] on input "Time (Optional)" at bounding box center [167, 50] width 49 height 11
type input "10:30"
click at [161, 120] on button "Save" at bounding box center [160, 121] width 34 height 8
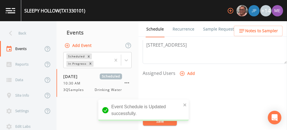
scroll to position [216, 0]
click at [181, 71] on icon "button" at bounding box center [182, 73] width 6 height 6
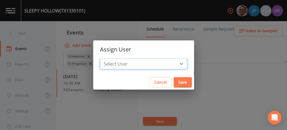
click at [171, 62] on select "Select User Mike Franklin Joshua gere Paul Lauren Saenz David Weber Zachary Eva…" at bounding box center [143, 63] width 87 height 11
click at [108, 58] on select "Select User Mike Franklin Joshua gere Paul Lauren Saenz David Weber Zachary Eva…" at bounding box center [143, 63] width 87 height 11
click at [173, 62] on select "Select User Mike Franklin Joshua gere Paul Lauren Saenz David Weber Zachary Eva…" at bounding box center [143, 63] width 87 height 11
select select "225c097a-c911-40d8-a014-18dc510324da"
click at [108, 58] on select "Select User Mike Franklin Joshua gere Paul Lauren Saenz David Weber Zachary Eva…" at bounding box center [143, 63] width 87 height 11
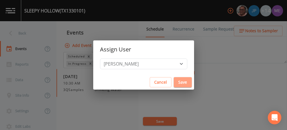
click at [174, 80] on button "Save" at bounding box center [183, 82] width 18 height 10
select select
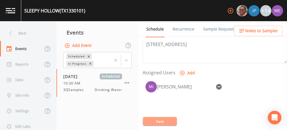
click at [163, 119] on button "Save" at bounding box center [160, 121] width 34 height 8
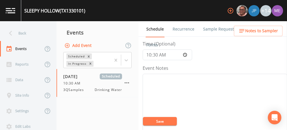
scroll to position [26, 0]
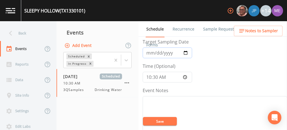
click at [156, 51] on input "2025-09-10" at bounding box center [167, 52] width 49 height 11
type input "2025-09-09"
click at [150, 120] on button "Save" at bounding box center [160, 121] width 34 height 8
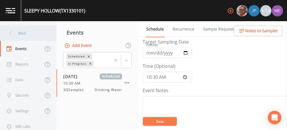
click at [23, 33] on div "Back" at bounding box center [25, 33] width 51 height 16
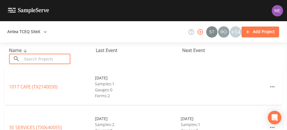
click at [31, 57] on input "text" at bounding box center [46, 59] width 48 height 10
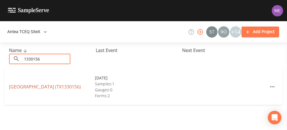
type input "1330156"
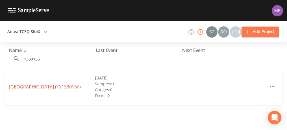
click at [32, 86] on link "CYPRESS SPRINGS (TX1330156)" at bounding box center [45, 87] width 72 height 6
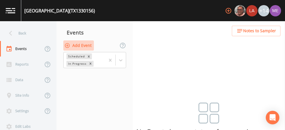
click at [78, 44] on button "Add Event" at bounding box center [78, 45] width 31 height 10
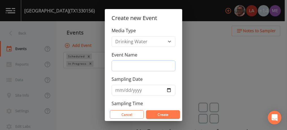
click at [126, 64] on input "Event Name" at bounding box center [144, 65] width 64 height 11
type input "3QSamples"
click at [120, 88] on input "Sampling Date" at bounding box center [144, 90] width 64 height 11
type input "2025-09-09"
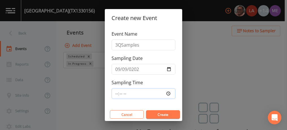
click at [117, 92] on input "Sampling Time" at bounding box center [144, 93] width 64 height 11
type input "10:30"
click at [155, 113] on button "Create" at bounding box center [163, 114] width 34 height 8
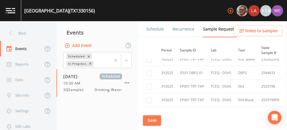
scroll to position [118, 23]
click at [149, 72] on input "checkbox" at bounding box center [149, 73] width 6 height 6
checkbox input "true"
click at [155, 117] on button "Save" at bounding box center [152, 120] width 18 height 10
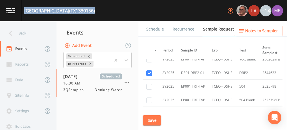
drag, startPoint x: 24, startPoint y: 11, endPoint x: 89, endPoint y: 10, distance: 65.0
click at [89, 10] on div "CYPRESS SPRINGS (TX1330156) +14" at bounding box center [143, 10] width 287 height 21
copy div "CYPRESS SPRINGS (TX1330156)"
click at [156, 27] on link "Schedule" at bounding box center [154, 29] width 19 height 16
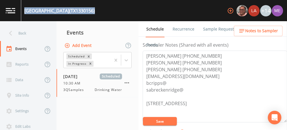
scroll to position [167, 0]
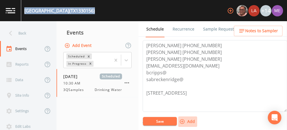
click at [181, 120] on icon "button" at bounding box center [182, 121] width 5 height 5
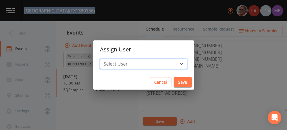
click at [172, 64] on select "Select User Mike Franklin Lauren Saenz Joshua gere Paul David Weber Zachary Eva…" at bounding box center [143, 63] width 87 height 11
select select "225c097a-c911-40d8-a014-18dc510324da"
click at [108, 58] on select "Select User Mike Franklin Lauren Saenz Joshua gere Paul David Weber Zachary Eva…" at bounding box center [143, 63] width 87 height 11
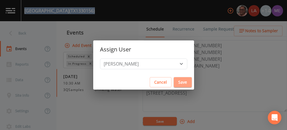
click at [176, 83] on button "Save" at bounding box center [183, 82] width 18 height 10
select select
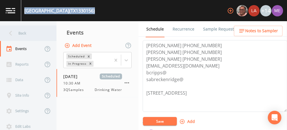
click at [21, 33] on div "Back" at bounding box center [25, 33] width 51 height 16
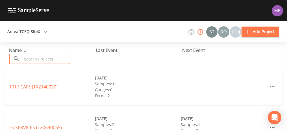
click at [29, 57] on input "text" at bounding box center [46, 59] width 48 height 10
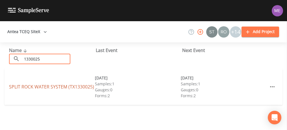
type input "1330025"
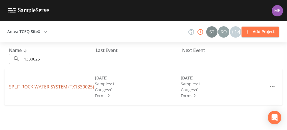
click at [18, 84] on link "SPLIT ROCK WATER SYSTEM (TX1330025)" at bounding box center [51, 87] width 85 height 6
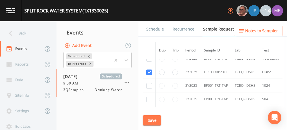
scroll to position [103, 0]
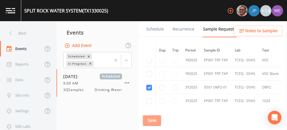
click at [148, 122] on button "Save" at bounding box center [152, 120] width 18 height 10
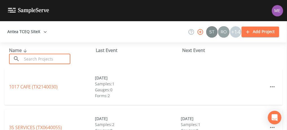
click at [30, 58] on input "text" at bounding box center [46, 59] width 48 height 10
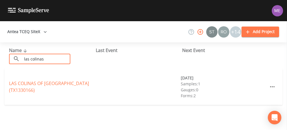
type input "las colinas"
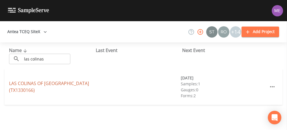
click at [62, 87] on link "LAS COLINAS OF [GEOGRAPHIC_DATA] (TX1330166)" at bounding box center [49, 86] width 80 height 13
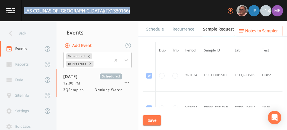
drag, startPoint x: 24, startPoint y: 10, endPoint x: 109, endPoint y: 11, distance: 84.7
click at [109, 11] on div "LAS COLINAS OF [GEOGRAPHIC_DATA] (TX1330166) +14" at bounding box center [143, 10] width 287 height 21
copy div "LAS COLINAS OF [GEOGRAPHIC_DATA] (TX1330166)"
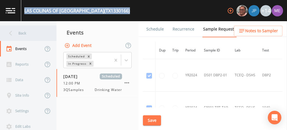
click at [24, 34] on div "Back" at bounding box center [25, 33] width 51 height 16
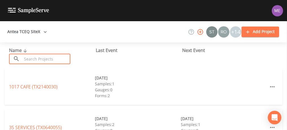
click at [33, 57] on input "text" at bounding box center [46, 59] width 48 height 10
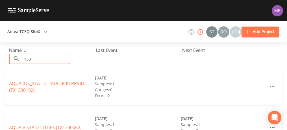
type input "1330144"
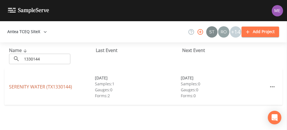
click at [49, 87] on link "SERENITY WATER (TX1330144)" at bounding box center [40, 87] width 63 height 6
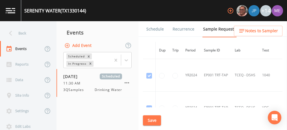
click at [156, 31] on link "Schedule" at bounding box center [154, 29] width 19 height 16
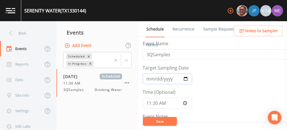
click at [156, 79] on input "[DATE]" at bounding box center [167, 78] width 49 height 11
type input "[DATE]"
click at [149, 103] on input "11:30:00" at bounding box center [167, 103] width 49 height 11
type input "12:00"
click at [154, 120] on button "Save" at bounding box center [160, 121] width 34 height 8
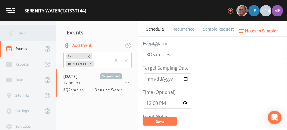
click at [24, 33] on div "Back" at bounding box center [25, 33] width 51 height 16
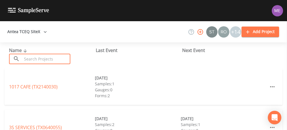
click at [31, 58] on input "text" at bounding box center [46, 59] width 48 height 10
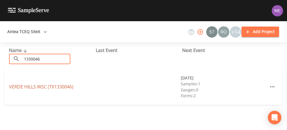
type input "1330046"
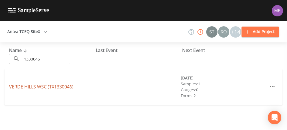
click at [24, 86] on link "VERDE HILLS WSC (TX1330046)" at bounding box center [41, 87] width 64 height 6
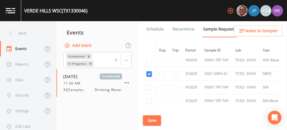
scroll to position [182, 0]
click at [155, 29] on link "Schedule" at bounding box center [154, 29] width 19 height 16
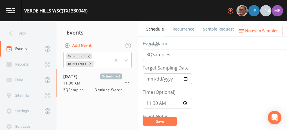
click at [156, 80] on input "[DATE]" at bounding box center [167, 78] width 49 height 11
type input "[DATE]"
click at [148, 104] on input "11:30:00" at bounding box center [167, 103] width 49 height 11
type input "12:00"
click at [154, 120] on button "Save" at bounding box center [160, 121] width 34 height 8
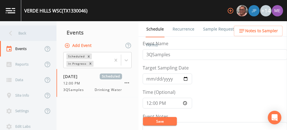
click at [24, 32] on div "Back" at bounding box center [25, 33] width 51 height 16
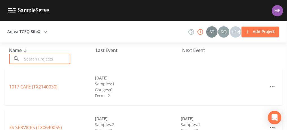
click at [35, 59] on input "text" at bounding box center [46, 59] width 48 height 10
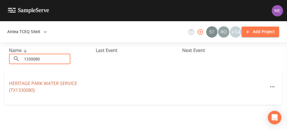
type input "1330080"
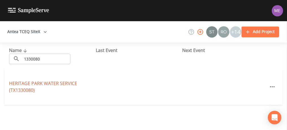
click at [34, 84] on link "HERITAGE PARK WATER SERVICE (TX1330080)" at bounding box center [43, 86] width 68 height 13
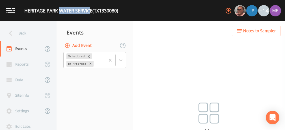
drag, startPoint x: 59, startPoint y: 16, endPoint x: 88, endPoint y: 10, distance: 29.4
click at [88, 10] on div "HERITAGE PARK WATER SERVICE (TX1330080)" at bounding box center [69, 10] width 97 height 21
click at [24, 10] on div "HERITAGE PARK WATER SERVICE (TX1330080)" at bounding box center [71, 10] width 94 height 7
click at [119, 9] on div "HERITAGE PARK WATER SERVICE (TX1330080) +14" at bounding box center [142, 10] width 285 height 21
click at [24, 10] on div "HERITAGE PARK WATER SERVICE (TX1330080)" at bounding box center [71, 10] width 94 height 7
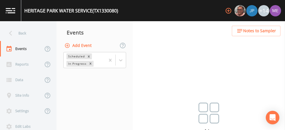
click at [57, 12] on div "HERITAGE PARK WATER SERVICE (TX1330080)" at bounding box center [71, 10] width 94 height 7
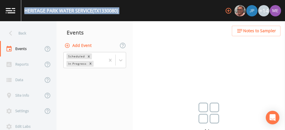
click at [57, 12] on div "HERITAGE PARK WATER SERVICE (TX1330080)" at bounding box center [71, 10] width 94 height 7
copy div "HERITAGE PARK WATER SERVICE (TX1330080) +14"
click at [88, 44] on button "Add Event" at bounding box center [78, 45] width 31 height 10
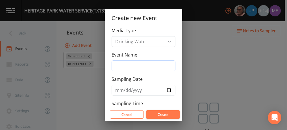
click at [124, 64] on input "Event Name" at bounding box center [144, 65] width 64 height 11
type input "3QSamples"
click at [120, 89] on input "Sampling Date" at bounding box center [144, 90] width 64 height 11
type input "[DATE]"
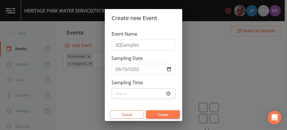
click at [118, 93] on input "Sampling Time" at bounding box center [144, 93] width 64 height 11
type input "09:30"
click at [153, 111] on button "Create" at bounding box center [163, 114] width 34 height 8
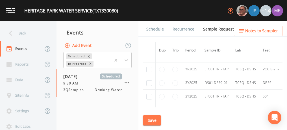
scroll to position [174, 0]
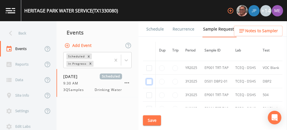
click at [150, 79] on input "checkbox" at bounding box center [149, 82] width 6 height 6
checkbox input "true"
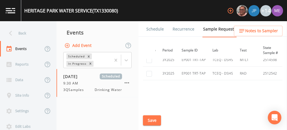
scroll to position [277, 0]
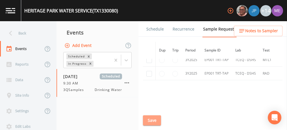
click at [147, 116] on button "Save" at bounding box center [152, 120] width 18 height 10
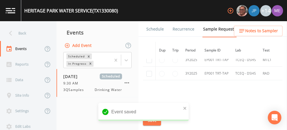
click at [151, 29] on link "Schedule" at bounding box center [154, 29] width 19 height 16
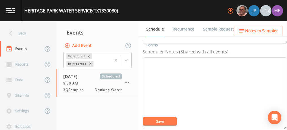
scroll to position [150, 0]
click at [217, 77] on textarea "Event Notes" at bounding box center [215, 94] width 144 height 72
type textarea "aamezquita"
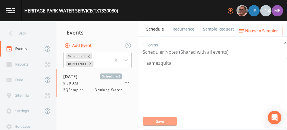
click at [168, 123] on button "Save" at bounding box center [160, 121] width 34 height 8
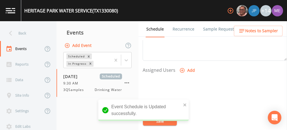
scroll to position [219, 0]
click at [181, 67] on icon "button" at bounding box center [182, 70] width 6 height 6
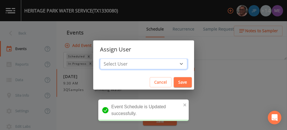
click at [171, 62] on select "Select User [PERSON_NAME] [PERSON_NAME] [PERSON_NAME] [PERSON_NAME] [PERSON_NAM…" at bounding box center [143, 63] width 87 height 11
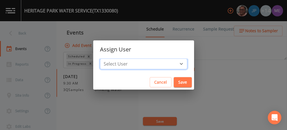
select select "225c097a-c911-40d8-a014-18dc510324da"
click at [108, 58] on select "Select User [PERSON_NAME] [PERSON_NAME] [PERSON_NAME] [PERSON_NAME] [PERSON_NAM…" at bounding box center [143, 63] width 87 height 11
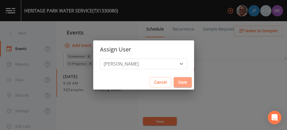
click at [174, 82] on button "Save" at bounding box center [183, 82] width 18 height 10
select select
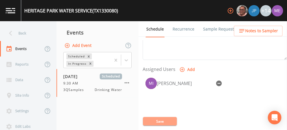
click at [166, 120] on button "Save" at bounding box center [160, 121] width 34 height 8
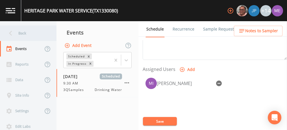
click at [21, 32] on div "Back" at bounding box center [25, 33] width 51 height 16
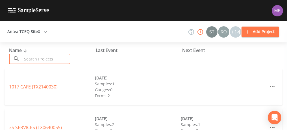
click at [37, 56] on input "text" at bounding box center [46, 59] width 48 height 10
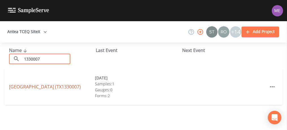
type input "1330007"
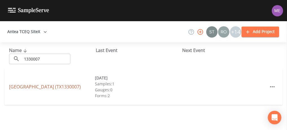
click at [25, 86] on link "[GEOGRAPHIC_DATA] (TX1330007)" at bounding box center [45, 87] width 72 height 6
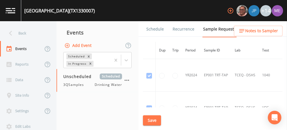
click at [88, 44] on button "Add Event" at bounding box center [78, 45] width 31 height 10
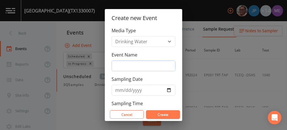
click at [123, 66] on input "Event Name" at bounding box center [144, 65] width 64 height 11
type input "3QSamples"
click at [119, 89] on input "Sampling Date" at bounding box center [144, 90] width 64 height 11
type input "[DATE]"
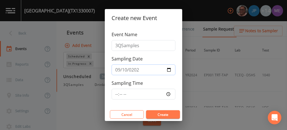
scroll to position [21, 0]
click at [117, 93] on input "Sampling Time" at bounding box center [144, 93] width 64 height 11
type input "09:30"
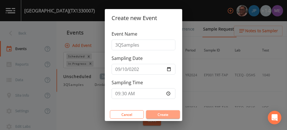
click at [158, 112] on button "Create" at bounding box center [163, 114] width 34 height 8
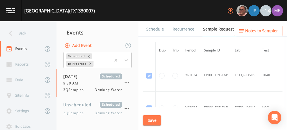
click at [67, 11] on div "[GEOGRAPHIC_DATA] (TX1330007)" at bounding box center [59, 10] width 71 height 7
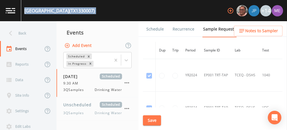
click at [67, 11] on div "[GEOGRAPHIC_DATA] (TX1330007)" at bounding box center [59, 10] width 71 height 7
copy div "[GEOGRAPHIC_DATA] (TX1330007) +14"
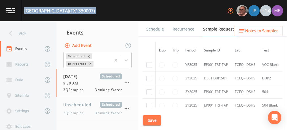
scroll to position [177, 0]
click at [149, 76] on input "checkbox" at bounding box center [149, 78] width 6 height 6
checkbox input "true"
click at [151, 119] on button "Save" at bounding box center [152, 120] width 18 height 10
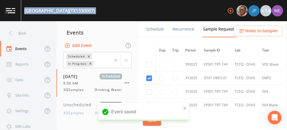
click at [150, 28] on link "Schedule" at bounding box center [154, 29] width 19 height 16
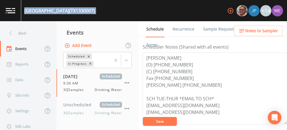
scroll to position [155, 0]
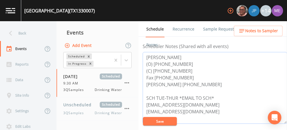
drag, startPoint x: 145, startPoint y: 56, endPoint x: 219, endPoint y: 83, distance: 79.2
click at [219, 83] on textarea "[PERSON_NAME] (O) [PHONE_NUMBER] (C) [PHONE_NUMBER] Fax [PHONE_NUMBER] [PERSON_…" at bounding box center [215, 88] width 144 height 72
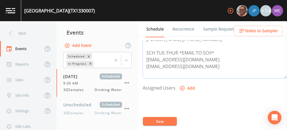
scroll to position [204, 0]
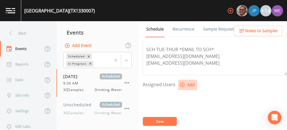
click at [181, 82] on icon "button" at bounding box center [182, 85] width 6 height 6
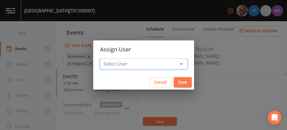
click at [174, 63] on select "Select User [PERSON_NAME] [PERSON_NAME] [PERSON_NAME] [PERSON_NAME] [PERSON_NAM…" at bounding box center [143, 63] width 87 height 11
select select "225c097a-c911-40d8-a014-18dc510324da"
click at [108, 58] on select "Select User [PERSON_NAME] [PERSON_NAME] [PERSON_NAME] [PERSON_NAME] [PERSON_NAM…" at bounding box center [143, 63] width 87 height 11
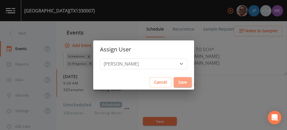
click at [174, 79] on button "Save" at bounding box center [183, 82] width 18 height 10
select select
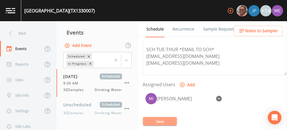
click at [161, 119] on button "Save" at bounding box center [160, 121] width 34 height 8
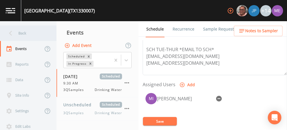
click at [23, 32] on div "Back" at bounding box center [25, 33] width 51 height 16
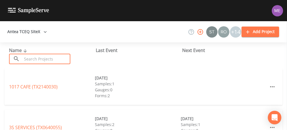
click at [30, 60] on input "text" at bounding box center [46, 59] width 48 height 10
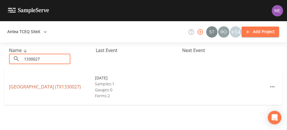
type input "1330027"
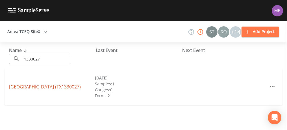
click at [38, 85] on link "[GEOGRAPHIC_DATA] (TX1330027)" at bounding box center [45, 87] width 72 height 6
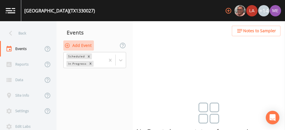
click at [77, 43] on button "Add Event" at bounding box center [78, 45] width 31 height 10
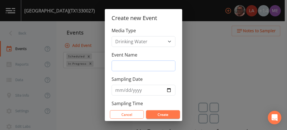
click at [119, 64] on input "Event Name" at bounding box center [144, 65] width 64 height 11
type input "3QSamples"
click at [120, 88] on input "Sampling Date" at bounding box center [144, 90] width 64 height 11
type input "[DATE]"
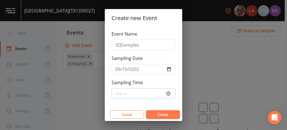
click at [117, 91] on input "Sampling Time" at bounding box center [144, 93] width 64 height 11
type input "09:30"
click at [154, 112] on button "Create" at bounding box center [163, 114] width 34 height 8
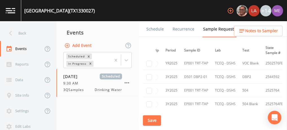
scroll to position [179, 0]
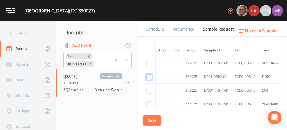
click at [149, 74] on input "checkbox" at bounding box center [149, 77] width 6 height 6
checkbox input "true"
click at [152, 121] on button "Save" at bounding box center [152, 120] width 18 height 10
click at [151, 117] on button "Save" at bounding box center [152, 120] width 18 height 10
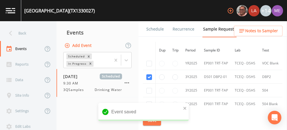
click at [152, 27] on link "Schedule" at bounding box center [154, 29] width 19 height 16
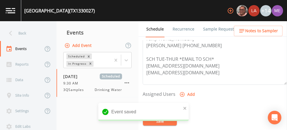
scroll to position [195, 0]
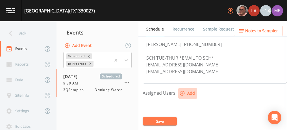
click at [182, 92] on icon "button" at bounding box center [182, 93] width 5 height 5
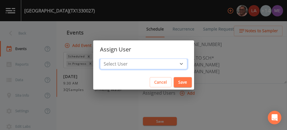
click at [172, 63] on select "Select User [PERSON_NAME] [PERSON_NAME] [PERSON_NAME] [PERSON_NAME] [PERSON_NAM…" at bounding box center [143, 63] width 87 height 11
select select "225c097a-c911-40d8-a014-18dc510324da"
click at [108, 58] on select "Select User [PERSON_NAME] [PERSON_NAME] [PERSON_NAME] [PERSON_NAME] [PERSON_NAM…" at bounding box center [143, 63] width 87 height 11
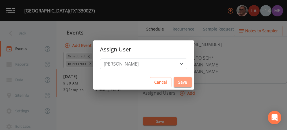
click at [174, 82] on button "Save" at bounding box center [183, 82] width 18 height 10
select select
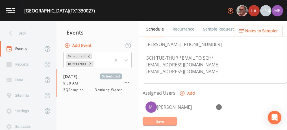
click at [162, 122] on button "Save" at bounding box center [160, 121] width 34 height 8
click at [43, 12] on div "VERDE PARK ESTATES (TX1330027)" at bounding box center [59, 10] width 71 height 7
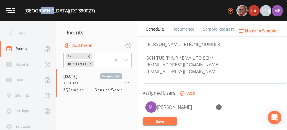
click at [43, 12] on div "VERDE PARK ESTATES (TX1330027)" at bounding box center [59, 10] width 71 height 7
click at [56, 11] on div "VERDE PARK ESTATES (TX1330027)" at bounding box center [59, 10] width 71 height 7
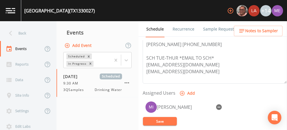
click at [24, 10] on div "VERDE PARK ESTATES (TX1330027)" at bounding box center [59, 10] width 71 height 7
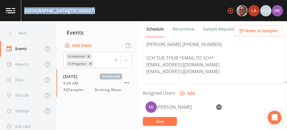
drag, startPoint x: 24, startPoint y: 10, endPoint x: 98, endPoint y: 12, distance: 73.8
click at [98, 12] on div "VERDE PARK ESTATES (TX1330027) +14" at bounding box center [143, 10] width 287 height 21
copy div "VERDE PARK ESTATES (TX1330027)"
click at [149, 119] on button "Save" at bounding box center [160, 121] width 34 height 8
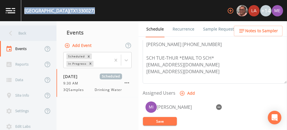
click at [26, 34] on div "Back" at bounding box center [25, 33] width 51 height 16
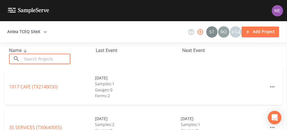
click at [33, 56] on input "text" at bounding box center [46, 59] width 48 height 10
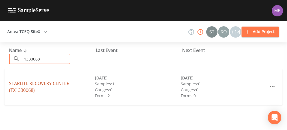
type input "1330068"
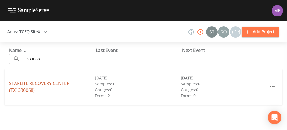
click at [23, 82] on link "STARLITE RECOVERY CENTER (TX1330068)" at bounding box center [39, 86] width 60 height 13
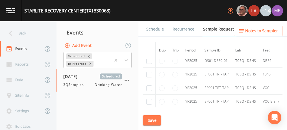
scroll to position [167, 0]
click at [149, 61] on input "checkbox" at bounding box center [149, 61] width 6 height 6
checkbox input "true"
click at [149, 71] on input "checkbox" at bounding box center [149, 74] width 6 height 6
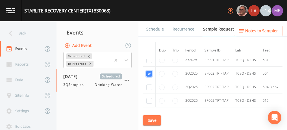
checkbox input "true"
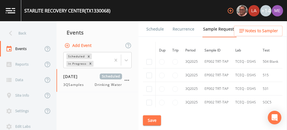
scroll to position [292, 0]
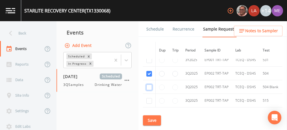
click at [149, 86] on input "checkbox" at bounding box center [149, 87] width 6 height 6
checkbox input "true"
click at [149, 99] on input "checkbox" at bounding box center [149, 101] width 6 height 6
checkbox input "true"
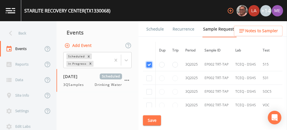
scroll to position [330, 0]
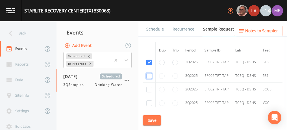
click at [149, 73] on input "checkbox" at bounding box center [149, 76] width 6 height 6
checkbox input "true"
click at [149, 88] on input "checkbox" at bounding box center [149, 90] width 6 height 6
checkbox input "true"
click at [148, 100] on input "checkbox" at bounding box center [149, 103] width 6 height 6
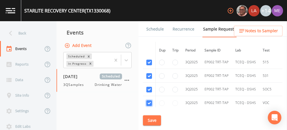
checkbox input "true"
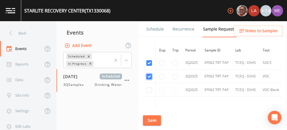
scroll to position [358, 0]
click at [148, 86] on input "checkbox" at bounding box center [149, 89] width 6 height 6
checkbox input "true"
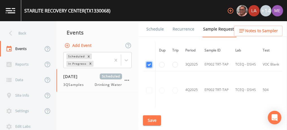
scroll to position [387, 0]
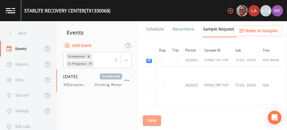
click at [153, 118] on button "Save" at bounding box center [152, 120] width 18 height 10
click at [156, 27] on link "Schedule" at bounding box center [154, 29] width 19 height 16
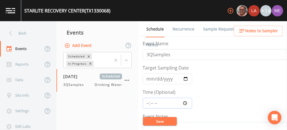
click at [146, 102] on input "Time (Optional)" at bounding box center [167, 103] width 49 height 11
type input "12:00"
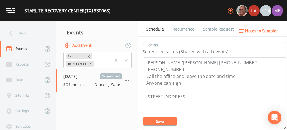
scroll to position [150, 0]
click at [80, 10] on div "STARLITE RECOVERY CENTER (TX1330068)" at bounding box center [67, 10] width 86 height 7
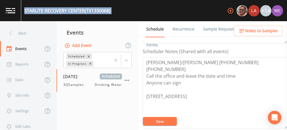
click at [80, 10] on div "STARLITE RECOVERY CENTER (TX1330068)" at bounding box center [67, 10] width 86 height 7
copy div "STARLITE RECOVERY CENTER (TX1330068) +14"
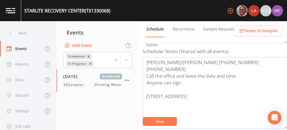
drag, startPoint x: 199, startPoint y: 60, endPoint x: 227, endPoint y: 59, distance: 28.8
click at [227, 59] on textarea "Paul Johns/James Cuesta 830-634-2212 281-739-4994 Call the office and leave the…" at bounding box center [215, 93] width 144 height 72
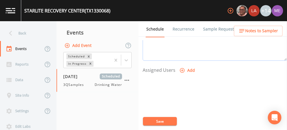
scroll to position [219, 0]
click at [182, 69] on icon "button" at bounding box center [182, 70] width 6 height 6
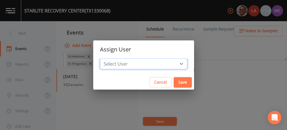
click at [173, 62] on select "Select User Mike Franklin Lauren Saenz Joshua gere Paul David Weber Zachary Eva…" at bounding box center [143, 63] width 87 height 11
select select "225c097a-c911-40d8-a014-18dc510324da"
click at [108, 58] on select "Select User Mike Franklin Lauren Saenz Joshua gere Paul David Weber Zachary Eva…" at bounding box center [143, 63] width 87 height 11
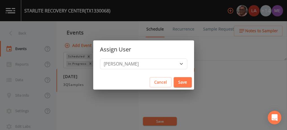
click at [174, 82] on button "Save" at bounding box center [183, 82] width 18 height 10
select select
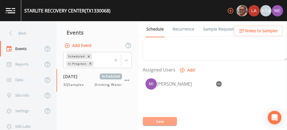
click at [159, 120] on button "Save" at bounding box center [160, 121] width 34 height 8
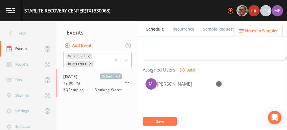
click at [156, 123] on button "Save" at bounding box center [160, 121] width 34 height 8
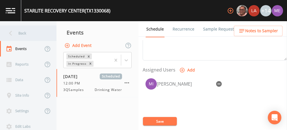
click at [21, 35] on div "Back" at bounding box center [25, 33] width 51 height 16
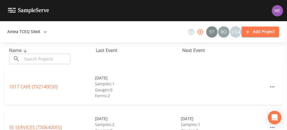
click at [34, 57] on input "text" at bounding box center [46, 59] width 48 height 10
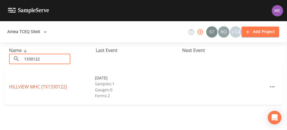
type input "1330122"
click at [23, 88] on link "HILLVIEW MHC (TX1330122)" at bounding box center [38, 87] width 58 height 6
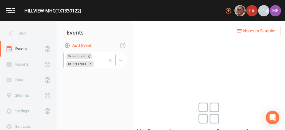
click at [52, 11] on div "HILLVIEW MHC (TX1330122)" at bounding box center [52, 10] width 57 height 7
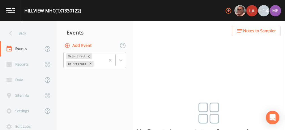
click at [52, 11] on div "HILLVIEW MHC (TX1330122)" at bounding box center [52, 10] width 57 height 7
click at [33, 12] on div "HILLVIEW MHC (TX1330122)" at bounding box center [52, 10] width 57 height 7
click at [32, 19] on div "HILLVIEW MHC (TX1330122)" at bounding box center [51, 10] width 60 height 21
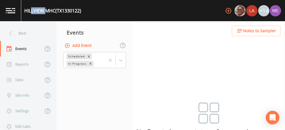
drag, startPoint x: 32, startPoint y: 10, endPoint x: 46, endPoint y: 10, distance: 14.4
click at [46, 10] on div "HILLVIEW MHC (TX1330122)" at bounding box center [52, 10] width 57 height 7
drag, startPoint x: 46, startPoint y: 10, endPoint x: 103, endPoint y: 11, distance: 56.2
click at [103, 11] on div "HILLVIEW MHC (TX1330122) +14" at bounding box center [142, 10] width 285 height 21
drag, startPoint x: 82, startPoint y: 10, endPoint x: 38, endPoint y: 11, distance: 44.4
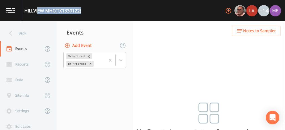
click at [38, 11] on div "HILLVIEW MHC (TX1330122)" at bounding box center [52, 10] width 57 height 7
drag, startPoint x: 38, startPoint y: 11, endPoint x: 23, endPoint y: 10, distance: 15.3
click at [23, 10] on div "HILLVIEW MHC (TX1330122)" at bounding box center [51, 10] width 60 height 21
click at [84, 10] on div "HILLVIEW MHC (TX1330122) +14" at bounding box center [142, 10] width 285 height 21
drag, startPoint x: 84, startPoint y: 10, endPoint x: 25, endPoint y: 11, distance: 59.3
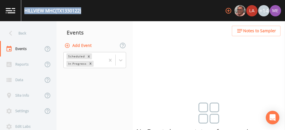
click at [25, 11] on div "HILLVIEW MHC (TX1330122) +14" at bounding box center [142, 10] width 285 height 21
copy div "HILLVIEW MHC (TX1330122)"
click at [83, 44] on button "Add Event" at bounding box center [78, 45] width 31 height 10
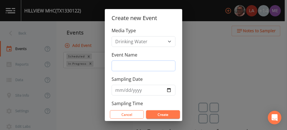
click at [118, 64] on input "Event Name" at bounding box center [144, 65] width 64 height 11
type input "3QSamples"
click at [119, 90] on input "Sampling Date" at bounding box center [144, 90] width 64 height 11
type input "[DATE]"
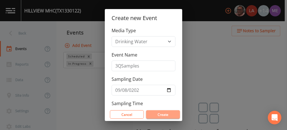
click at [156, 113] on button "Create" at bounding box center [163, 114] width 34 height 8
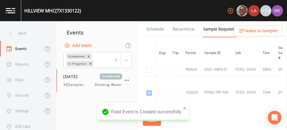
scroll to position [163, 0]
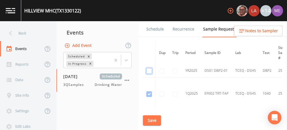
click at [151, 68] on input "checkbox" at bounding box center [149, 71] width 6 height 6
checkbox input "true"
click at [154, 121] on button "Save" at bounding box center [152, 120] width 18 height 10
click at [150, 29] on link "Schedule" at bounding box center [154, 29] width 19 height 16
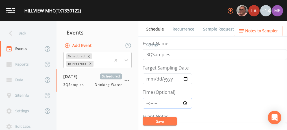
click at [147, 101] on input "Time (Optional)" at bounding box center [167, 103] width 49 height 11
type input "09:00"
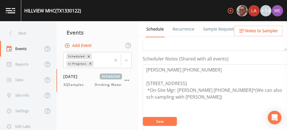
scroll to position [145, 0]
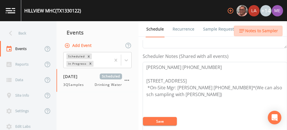
click at [253, 27] on span "Notes to Sampler" at bounding box center [261, 30] width 33 height 7
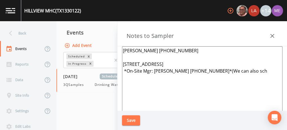
drag, startPoint x: 123, startPoint y: 49, endPoint x: 236, endPoint y: 72, distance: 115.6
click at [236, 72] on textarea "DAVID FURRER 916-295-9294 1816 LOWRANCE DR, KERRVILLE 78028 *On-Site Mgr: Corey…" at bounding box center [202, 114] width 160 height 137
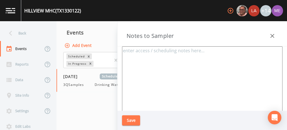
click at [128, 118] on button "Save" at bounding box center [131, 120] width 18 height 10
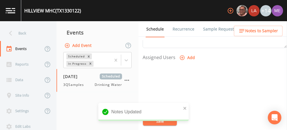
scroll to position [232, 0]
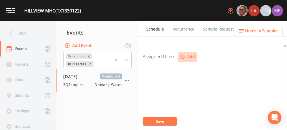
click at [182, 55] on icon "button" at bounding box center [182, 57] width 6 height 6
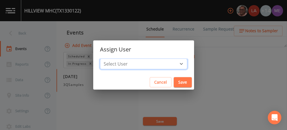
click at [173, 64] on select "Select User Mike Franklin Lauren Saenz Joshua gere Paul David Weber Zachary Eva…" at bounding box center [143, 63] width 87 height 11
select select "225c097a-c911-40d8-a014-18dc510324da"
click at [108, 58] on select "Select User Mike Franklin Lauren Saenz Joshua gere Paul David Weber Zachary Eva…" at bounding box center [143, 63] width 87 height 11
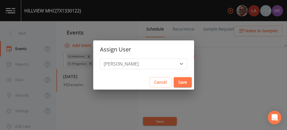
click at [176, 82] on button "Save" at bounding box center [183, 82] width 18 height 10
select select
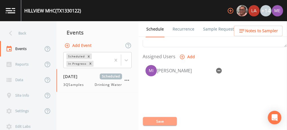
click at [160, 119] on button "Save" at bounding box center [160, 121] width 34 height 8
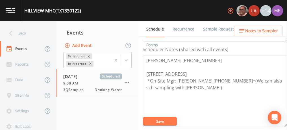
scroll to position [148, 0]
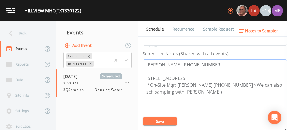
drag, startPoint x: 146, startPoint y: 61, endPoint x: 186, endPoint y: 89, distance: 48.2
click at [186, 89] on textarea "DAVID FURRER 916-295-9294 1816 LOWRANCE DR, KERRVILLE 78028 *On-Site Mgr: Corey…" at bounding box center [215, 95] width 144 height 72
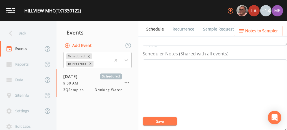
click at [171, 123] on button "Save" at bounding box center [160, 121] width 34 height 8
click at [148, 65] on textarea "Event Notes" at bounding box center [215, 95] width 144 height 72
paste textarea "Greg Howard/Barbara 830-257-4107 office@kerrcountrypump.com Office Address-1150…"
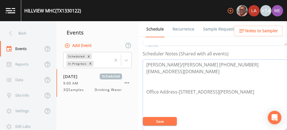
type textarea "Greg Howard/Barbara 830-257-4107 office@kerrcountrypump.com Office Address-1150…"
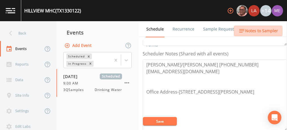
click at [251, 31] on span "Notes to Sampler" at bounding box center [261, 30] width 33 height 7
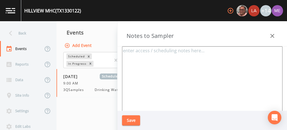
click at [153, 56] on textarea at bounding box center [202, 114] width 160 height 137
paste textarea "Greg Howard/Barbara 830-257-4107 office@kerrcountrypump.com Office Address-1150…"
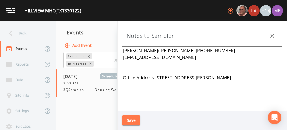
click at [123, 50] on textarea "Greg Howard/Barbara 830-257-4107 office@kerrcountrypump.com Office Address-1150…" at bounding box center [202, 114] width 160 height 137
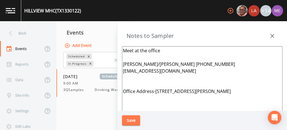
drag, startPoint x: 123, startPoint y: 50, endPoint x: 234, endPoint y: 90, distance: 117.9
click at [234, 90] on textarea "Meet at the office Greg Howard/Barbara 830-257-4107 office@kerrcountrypump.com …" at bounding box center [202, 114] width 160 height 137
type textarea "Meet at the office Greg Howard/Barbara 830-257-4107 office@kerrcountrypump.com …"
click at [134, 119] on button "Save" at bounding box center [131, 120] width 18 height 10
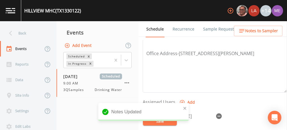
scroll to position [186, 0]
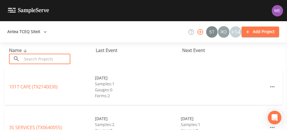
click at [63, 56] on input "text" at bounding box center [46, 59] width 48 height 10
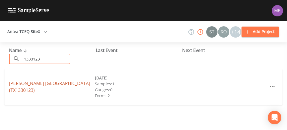
type input "1330123"
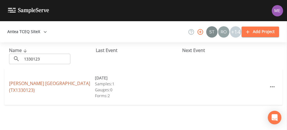
click at [52, 81] on link "[PERSON_NAME] [GEOGRAPHIC_DATA] (TX1330123)" at bounding box center [49, 86] width 81 height 13
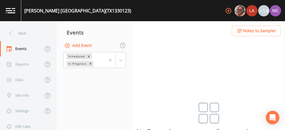
click at [84, 12] on div "[PERSON_NAME] [GEOGRAPHIC_DATA] (TX1330123)" at bounding box center [77, 10] width 107 height 7
click at [121, 11] on div "[PERSON_NAME] [GEOGRAPHIC_DATA] (TX1330123) +14" at bounding box center [142, 10] width 285 height 21
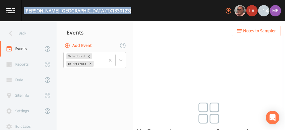
drag, startPoint x: 121, startPoint y: 11, endPoint x: 25, endPoint y: 11, distance: 96.0
click at [25, 11] on div "[PERSON_NAME] [GEOGRAPHIC_DATA] (TX1330123) +14" at bounding box center [142, 10] width 285 height 21
copy div "[PERSON_NAME] [GEOGRAPHIC_DATA] (TX1330123)"
click at [87, 45] on button "Add Event" at bounding box center [78, 45] width 31 height 10
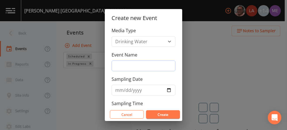
click at [121, 66] on input "Event Name" at bounding box center [144, 65] width 64 height 11
type input "3QSamples"
click at [119, 90] on input "Sampling Date" at bounding box center [144, 90] width 64 height 11
type input "[DATE]"
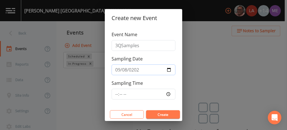
scroll to position [21, 0]
click at [117, 93] on input "Sampling Time" at bounding box center [144, 93] width 64 height 11
type input "09:00"
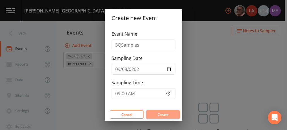
click at [156, 113] on button "Create" at bounding box center [163, 114] width 34 height 8
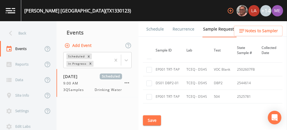
scroll to position [107, 0]
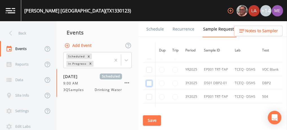
click at [149, 81] on input "checkbox" at bounding box center [149, 84] width 6 height 6
checkbox input "true"
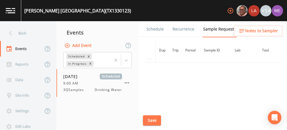
scroll to position [216, 0]
click at [155, 120] on button "Save" at bounding box center [152, 120] width 18 height 10
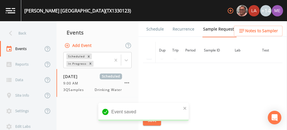
click at [152, 29] on link "Schedule" at bounding box center [154, 29] width 19 height 16
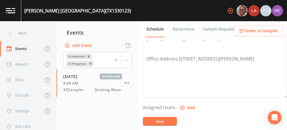
scroll to position [181, 0]
click at [180, 105] on icon "button" at bounding box center [182, 108] width 6 height 6
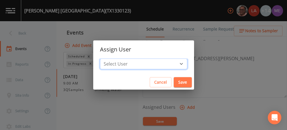
click at [172, 64] on select "Select User [PERSON_NAME] [PERSON_NAME] [PERSON_NAME] [PERSON_NAME] [PERSON_NAM…" at bounding box center [143, 63] width 87 height 11
select select "225c097a-c911-40d8-a014-18dc510324da"
click at [108, 58] on select "Select User [PERSON_NAME] [PERSON_NAME] [PERSON_NAME] [PERSON_NAME] [PERSON_NAM…" at bounding box center [143, 63] width 87 height 11
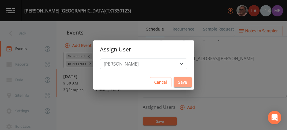
click at [174, 82] on button "Save" at bounding box center [183, 82] width 18 height 10
select select
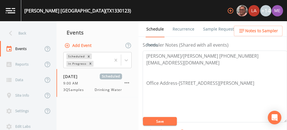
scroll to position [155, 0]
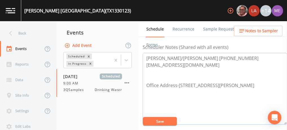
drag, startPoint x: 147, startPoint y: 57, endPoint x: 256, endPoint y: 83, distance: 111.9
click at [256, 83] on textarea "[PERSON_NAME]/[PERSON_NAME] [PHONE_NUMBER] [EMAIL_ADDRESS][DOMAIN_NAME] Office …" at bounding box center [215, 89] width 144 height 72
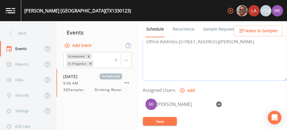
scroll to position [199, 0]
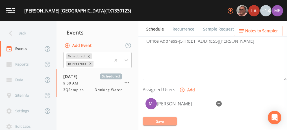
click at [169, 118] on button "Save" at bounding box center [160, 121] width 34 height 8
click at [253, 27] on span "Notes to Sampler" at bounding box center [261, 30] width 33 height 7
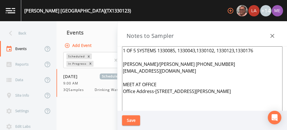
drag, startPoint x: 123, startPoint y: 48, endPoint x: 232, endPoint y: 95, distance: 119.0
click at [232, 95] on textarea "1 OF 5 SYSTEMS 1330085, 1330043,1330102, 1330123,1330176 [PERSON_NAME]/[PERSON_…" at bounding box center [202, 114] width 160 height 137
paste textarea "Meet at the office [PERSON_NAME]/[PERSON_NAME] [PHONE_NUMBER] [EMAIL_ADDRESS][D…"
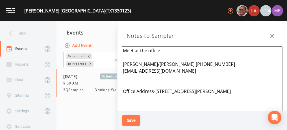
type textarea "Meet at the office [PERSON_NAME]/[PERSON_NAME] [PHONE_NUMBER] [EMAIL_ADDRESS][D…"
click at [135, 120] on button "Save" at bounding box center [131, 120] width 18 height 10
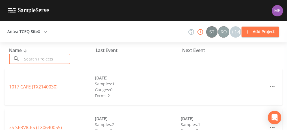
click at [44, 56] on input "text" at bounding box center [46, 59] width 48 height 10
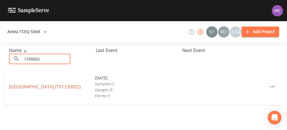
type input "1330002"
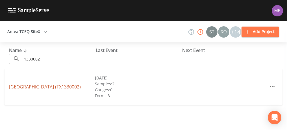
click at [41, 84] on link "[GEOGRAPHIC_DATA] (TX1330002)" at bounding box center [45, 87] width 72 height 6
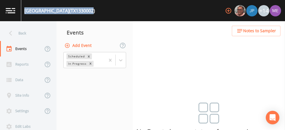
drag, startPoint x: 127, startPoint y: 11, endPoint x: 23, endPoint y: 10, distance: 103.7
click at [23, 10] on div "SCENIC VALLEY MOBILE HOME PARK (TX1330002)" at bounding box center [58, 10] width 74 height 21
copy div "SCENIC VALLEY MOBILE HOME PARK (TX1330002"
click at [89, 45] on button "Add Event" at bounding box center [78, 45] width 31 height 10
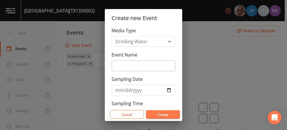
click at [121, 64] on input "Event Name" at bounding box center [144, 65] width 64 height 11
type input "3QSamples"
click at [118, 89] on input "Sampling Date" at bounding box center [144, 90] width 64 height 11
type input "[DATE]"
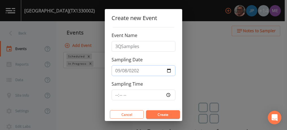
scroll to position [21, 0]
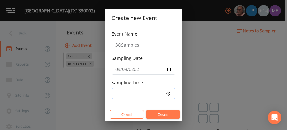
click at [116, 93] on input "Sampling Time" at bounding box center [144, 93] width 64 height 11
click at [124, 92] on input "Sampling Time" at bounding box center [144, 93] width 64 height 11
type input "09:00"
click at [159, 113] on button "Create" at bounding box center [163, 114] width 34 height 8
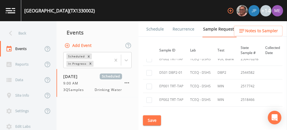
scroll to position [581, 44]
click at [148, 70] on input "checkbox" at bounding box center [149, 73] width 6 height 6
checkbox input "true"
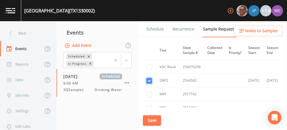
scroll to position [577, 103]
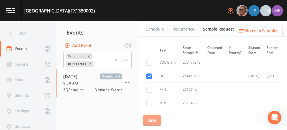
click at [155, 119] on button "Save" at bounding box center [152, 120] width 18 height 10
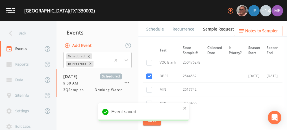
click at [150, 28] on link "Schedule" at bounding box center [154, 29] width 19 height 16
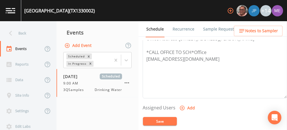
scroll to position [181, 0]
click at [180, 105] on icon "button" at bounding box center [182, 108] width 6 height 6
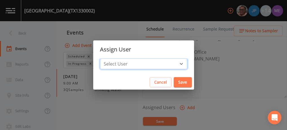
click at [172, 63] on select "Select User Mike Franklin Joshua gere Paul Lauren Saenz David Weber Zachary Eva…" at bounding box center [143, 63] width 87 height 11
select select "225c097a-c911-40d8-a014-18dc510324da"
click at [108, 58] on select "Select User Mike Franklin Joshua gere Paul Lauren Saenz David Weber Zachary Eva…" at bounding box center [143, 63] width 87 height 11
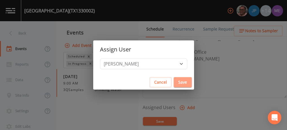
click at [174, 81] on button "Save" at bounding box center [183, 82] width 18 height 10
select select
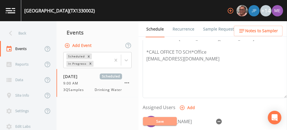
click at [160, 122] on button "Save" at bounding box center [160, 121] width 34 height 8
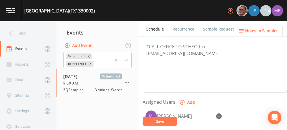
scroll to position [188, 0]
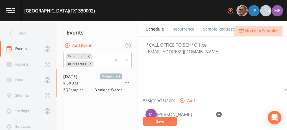
click at [257, 31] on span "Notes to Sampler" at bounding box center [261, 30] width 33 height 7
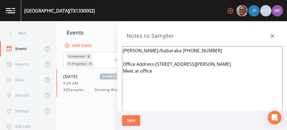
drag, startPoint x: 123, startPoint y: 51, endPoint x: 157, endPoint y: 68, distance: 38.3
click at [157, 68] on textarea "Greg Howard-/babaraba 830-257-4107 Office Address-1150 Sidney Baker St South, K…" at bounding box center [202, 114] width 160 height 137
paste textarea "Meet at the office Greg Howard/Barbara 830-257-4107 office@kerrcountrypump.com …"
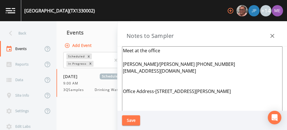
type textarea "Meet at the office [PERSON_NAME]/[PERSON_NAME] [PHONE_NUMBER] [EMAIL_ADDRESS][D…"
click at [134, 116] on button "Save" at bounding box center [131, 120] width 18 height 10
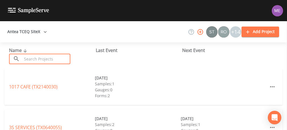
click at [49, 58] on input "text" at bounding box center [46, 59] width 48 height 10
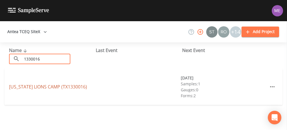
type input "1330016"
click at [26, 86] on link "[US_STATE][GEOGRAPHIC_DATA] (TX1330016)" at bounding box center [48, 87] width 78 height 6
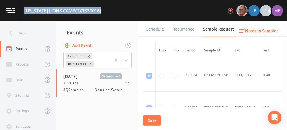
drag, startPoint x: 92, startPoint y: 10, endPoint x: 25, endPoint y: 11, distance: 67.2
click at [25, 11] on div "[US_STATE][GEOGRAPHIC_DATA] (TX1330016)" at bounding box center [62, 10] width 77 height 7
copy div "[US_STATE][GEOGRAPHIC_DATA] (TX1330016)"
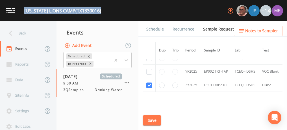
scroll to position [281, 0]
click at [153, 27] on link "Schedule" at bounding box center [154, 29] width 19 height 16
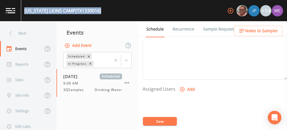
scroll to position [200, 0]
click at [181, 88] on icon "button" at bounding box center [182, 89] width 6 height 6
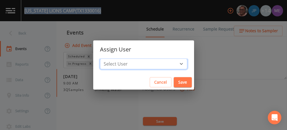
click at [173, 62] on select "Select User [PERSON_NAME] [PERSON_NAME] [PERSON_NAME] [PERSON_NAME] [PERSON_NAM…" at bounding box center [143, 63] width 87 height 11
select select "225c097a-c911-40d8-a014-18dc510324da"
click at [108, 58] on select "Select User [PERSON_NAME] [PERSON_NAME] [PERSON_NAME] [PERSON_NAME] [PERSON_NAM…" at bounding box center [143, 63] width 87 height 11
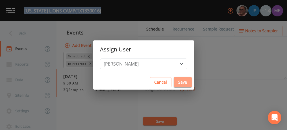
click at [174, 80] on button "Save" at bounding box center [183, 82] width 18 height 10
select select
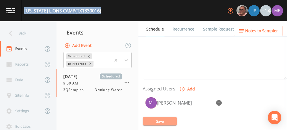
click at [162, 121] on button "Save" at bounding box center [160, 121] width 34 height 8
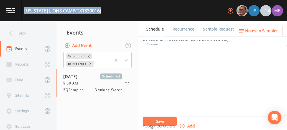
scroll to position [156, 0]
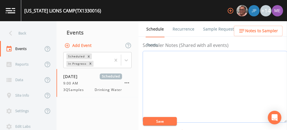
click at [168, 71] on textarea "Event Notes" at bounding box center [215, 87] width 144 height 72
paste textarea "Meet at the office [PERSON_NAME]/[PERSON_NAME] [PHONE_NUMBER] [EMAIL_ADDRESS][D…"
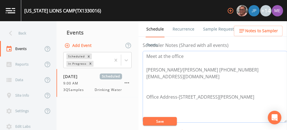
type textarea "Meet at the office [PERSON_NAME]/[PERSON_NAME] [PHONE_NUMBER] [EMAIL_ADDRESS][D…"
click at [152, 119] on button "Save" at bounding box center [160, 121] width 34 height 8
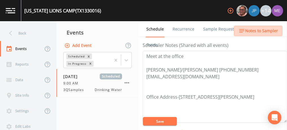
click at [256, 28] on span "Notes to Sampler" at bounding box center [261, 30] width 33 height 7
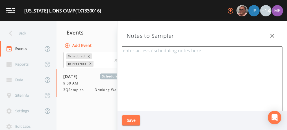
click at [159, 71] on textarea at bounding box center [202, 114] width 160 height 137
paste textarea "Meet at the office [PERSON_NAME]/[PERSON_NAME] [PHONE_NUMBER] [EMAIL_ADDRESS][D…"
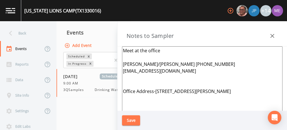
type textarea "Meet at the office [PERSON_NAME]/[PERSON_NAME] [PHONE_NUMBER] [EMAIL_ADDRESS][D…"
click at [130, 118] on button "Save" at bounding box center [131, 120] width 18 height 10
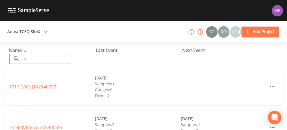
click at [58, 58] on input "1" at bounding box center [46, 59] width 48 height 10
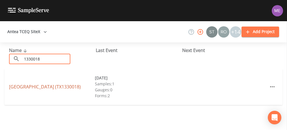
type input "1330018"
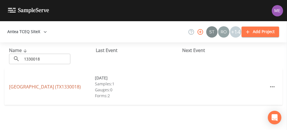
click at [49, 84] on link "OAK GROVE MOBILE HOME PARK (TX1330018)" at bounding box center [45, 87] width 72 height 6
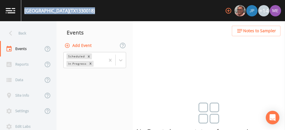
drag, startPoint x: 120, startPoint y: 11, endPoint x: 25, endPoint y: 10, distance: 95.8
click at [25, 10] on div "OAK GROVE MOBILE HOME PARK (TX1330018)" at bounding box center [59, 10] width 71 height 7
copy div "OAK GROVE MOBILE HOME PARK (TX1330018)"
click at [88, 45] on button "Add Event" at bounding box center [78, 45] width 31 height 10
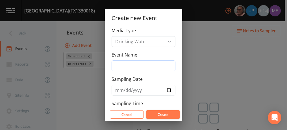
click at [127, 67] on input "Event Name" at bounding box center [144, 65] width 64 height 11
type input "3QSamples"
click at [118, 88] on input "Sampling Date" at bounding box center [144, 90] width 64 height 11
type input "[DATE]"
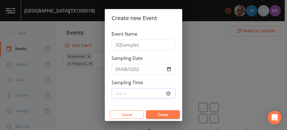
click at [116, 92] on input "Sampling Time" at bounding box center [144, 93] width 64 height 11
type input "09:00"
click at [161, 112] on button "Create" at bounding box center [163, 114] width 34 height 8
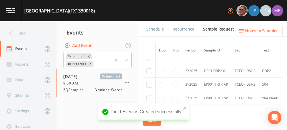
scroll to position [153, 0]
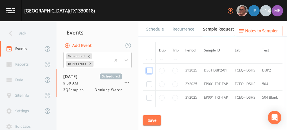
click at [149, 68] on input "checkbox" at bounding box center [149, 71] width 6 height 6
checkbox input "true"
click at [154, 118] on button "Save" at bounding box center [152, 120] width 18 height 10
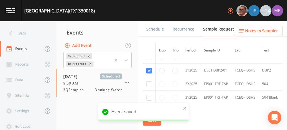
click at [154, 27] on link "Schedule" at bounding box center [154, 29] width 19 height 16
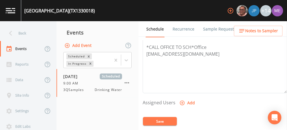
scroll to position [187, 0]
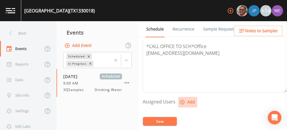
click at [182, 100] on icon "button" at bounding box center [182, 102] width 5 height 5
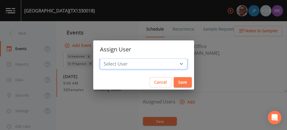
click at [171, 63] on select "Select User Mike Franklin Joshua gere Paul Lauren Saenz David Weber Zachary Eva…" at bounding box center [143, 63] width 87 height 11
select select "225c097a-c911-40d8-a014-18dc510324da"
click at [108, 58] on select "Select User Mike Franklin Joshua gere Paul Lauren Saenz David Weber Zachary Eva…" at bounding box center [143, 63] width 87 height 11
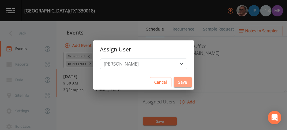
click at [174, 79] on button "Save" at bounding box center [183, 82] width 18 height 10
select select
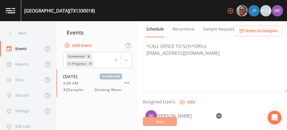
click at [162, 121] on button "Save" at bounding box center [160, 121] width 34 height 8
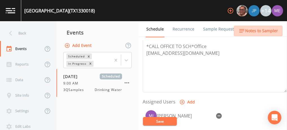
click at [262, 29] on span "Notes to Sampler" at bounding box center [261, 30] width 33 height 7
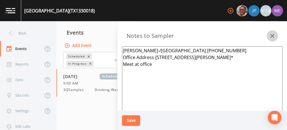
click at [273, 36] on icon "button" at bounding box center [272, 35] width 7 height 7
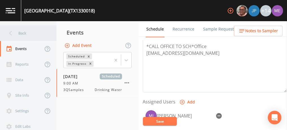
click at [23, 34] on div "Back" at bounding box center [25, 33] width 51 height 16
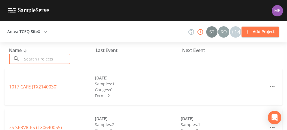
click at [31, 59] on input "text" at bounding box center [46, 59] width 48 height 10
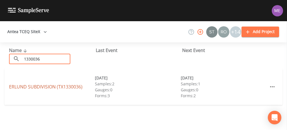
type input "1330036"
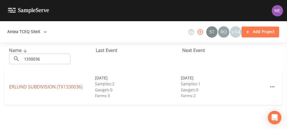
click at [59, 87] on link "ERLUND SUBDIVISION (TX1330036)" at bounding box center [45, 87] width 73 height 6
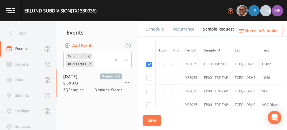
scroll to position [327, 0]
click at [154, 30] on link "Schedule" at bounding box center [154, 29] width 19 height 16
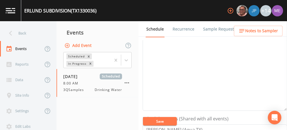
scroll to position [82, 0]
click at [220, 77] on textarea "Event Notes" at bounding box center [215, 76] width 144 height 72
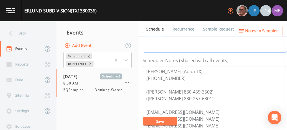
scroll to position [159, 0]
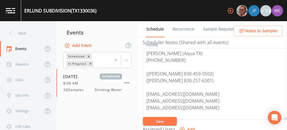
type textarea "confirmed 9/5"
drag, startPoint x: 144, startPoint y: 52, endPoint x: 178, endPoint y: 56, distance: 33.7
click at [178, 56] on textarea "James Laing (Aqua TX) 830-285-8138 (Benton Cripps 830-459-3502) (Stephanie Brec…" at bounding box center [215, 84] width 144 height 72
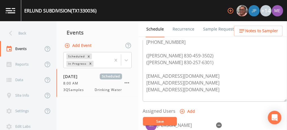
scroll to position [175, 0]
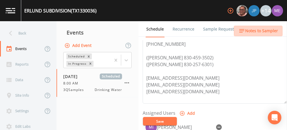
click at [262, 30] on span "Notes to Sampler" at bounding box center [261, 30] width 33 height 7
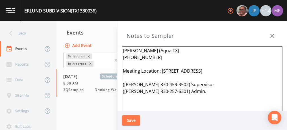
drag, startPoint x: 162, startPoint y: 70, endPoint x: 227, endPoint y: 69, distance: 64.7
click at [227, 69] on textarea "James Laing (Aqua TX) 830-285-8138 Meeting Location: 1402 Clear Springs Dr., Ke…" at bounding box center [202, 114] width 160 height 137
paste textarea "07 HIGH DR KERRVILLE"
type textarea "James Laing (Aqua TX) 830-285-8138 Meeting Location: 107 HIGH DR KERRVILLE, 780…"
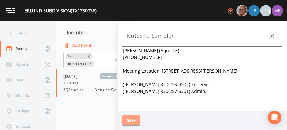
click at [130, 120] on button "Save" at bounding box center [131, 120] width 18 height 10
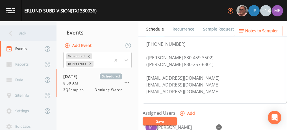
click at [19, 32] on div "Back" at bounding box center [25, 33] width 51 height 16
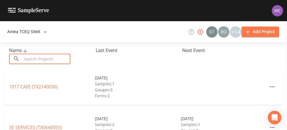
click at [30, 56] on input "text" at bounding box center [46, 59] width 48 height 10
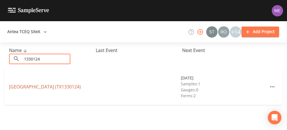
type input "1330124"
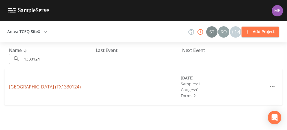
click at [23, 84] on link "NORTHWEST HILLS SUBDIVISION (TX1330124)" at bounding box center [45, 87] width 72 height 6
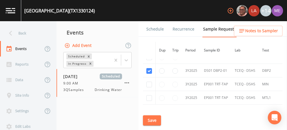
scroll to position [329, 0]
click at [159, 30] on link "Schedule" at bounding box center [154, 29] width 19 height 16
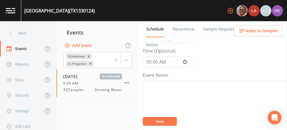
scroll to position [75, 0]
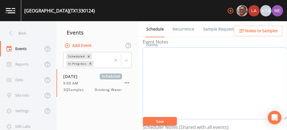
click at [213, 84] on textarea "Event Notes" at bounding box center [215, 83] width 144 height 72
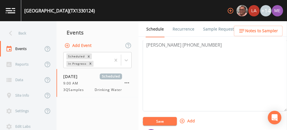
scroll to position [166, 0]
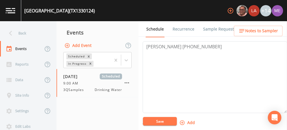
type textarea "confirmed 9/5"
drag, startPoint x: 146, startPoint y: 47, endPoint x: 199, endPoint y: 47, distance: 53.7
click at [199, 47] on textarea "Jess Erlund 830-456-4404" at bounding box center [215, 77] width 144 height 72
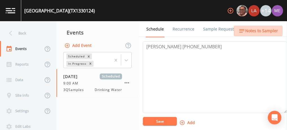
click at [251, 29] on span "Notes to Sampler" at bounding box center [261, 30] width 33 height 7
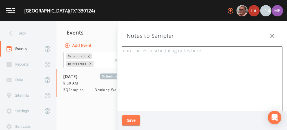
click at [169, 54] on textarea at bounding box center [202, 114] width 160 height 137
paste textarea "Jess Erlund 830-456-4404"
paste textarea "105 FANNIN"
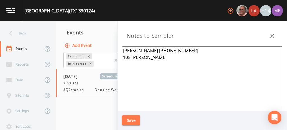
type textarea "Jess Erlund 830-456-4404 105 FANNIN KERRVILLE"
click at [131, 120] on button "Save" at bounding box center [131, 120] width 18 height 10
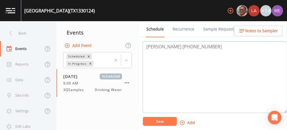
drag, startPoint x: 144, startPoint y: 45, endPoint x: 199, endPoint y: 45, distance: 55.4
click at [199, 45] on textarea "Jess Erlund 830-456-4404" at bounding box center [215, 77] width 144 height 72
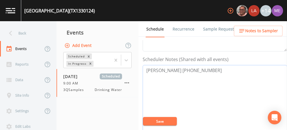
scroll to position [142, 0]
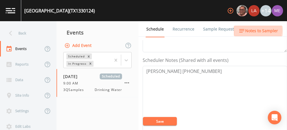
click at [257, 31] on span "Notes to Sampler" at bounding box center [261, 30] width 33 height 7
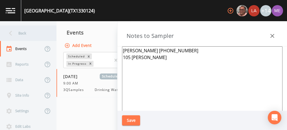
click at [25, 32] on div "Back" at bounding box center [25, 33] width 51 height 16
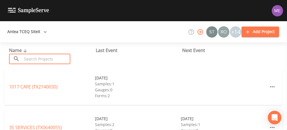
click at [33, 60] on input "text" at bounding box center [46, 59] width 48 height 10
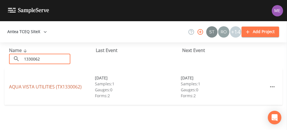
type input "1330062"
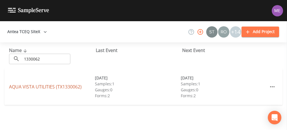
click at [21, 86] on link "AQUA VISTA UTILITIES (TX1330062)" at bounding box center [45, 87] width 73 height 6
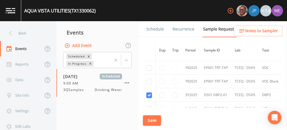
scroll to position [269, 0]
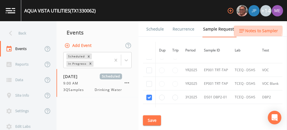
click at [253, 30] on span "Notes to Sampler" at bounding box center [261, 30] width 33 height 7
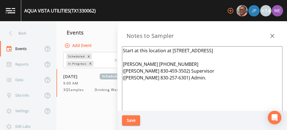
drag, startPoint x: 123, startPoint y: 51, endPoint x: 226, endPoint y: 93, distance: 111.8
click at [226, 93] on textarea "Start at this location at 11 110 Treetop Ln Kerrville 78028 Jeremy Wood 830-765…" at bounding box center [202, 114] width 160 height 137
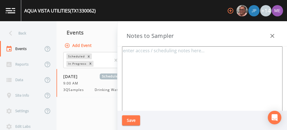
paste textarea "Jess Erlund 830-456-4404"
type textarea "Jess Erlund 830-456-4404"
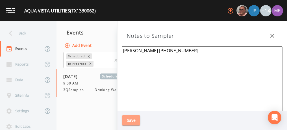
click at [133, 119] on button "Save" at bounding box center [131, 120] width 18 height 10
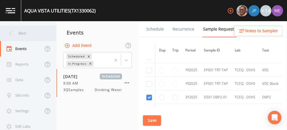
click at [20, 32] on div "Back" at bounding box center [25, 33] width 51 height 16
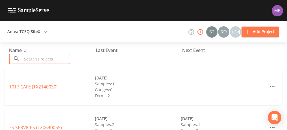
click at [31, 57] on input "text" at bounding box center [46, 59] width 48 height 10
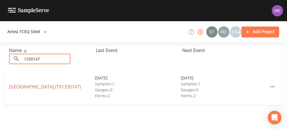
type input "1330147"
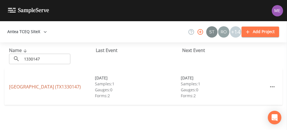
click at [21, 86] on link "CHERRY RIDGE WATER (TX1330147)" at bounding box center [45, 87] width 72 height 6
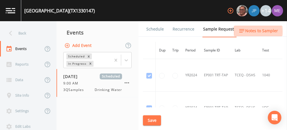
click at [251, 31] on span "Notes to Sampler" at bounding box center [261, 30] width 33 height 7
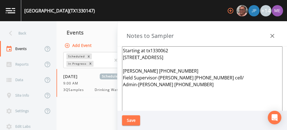
drag, startPoint x: 123, startPoint y: 51, endPoint x: 219, endPoint y: 86, distance: 103.0
click at [219, 86] on textarea "Starting at tx1330062 110 Treetop Ln Kerrville 78028 Jeremy Wood 830-765-8801 F…" at bounding box center [202, 114] width 160 height 137
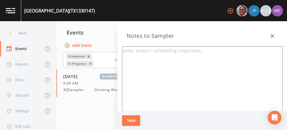
paste textarea "Jess Erlund 830-456-4404"
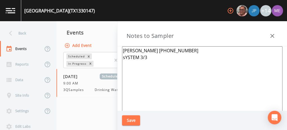
type textarea "Jess Erlund 830-456-4404 sYSTEM 3/3"
click at [134, 120] on button "Save" at bounding box center [131, 120] width 18 height 10
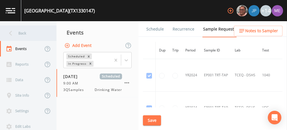
click at [25, 33] on div "Back" at bounding box center [25, 33] width 51 height 16
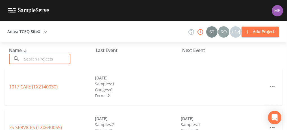
click at [34, 58] on input "text" at bounding box center [46, 59] width 48 height 10
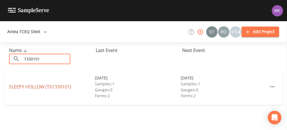
type input "1330101"
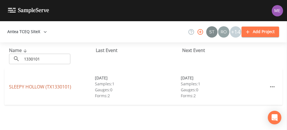
click at [27, 86] on link "SLEEPY HOLLOW (TX1330101)" at bounding box center [40, 87] width 62 height 6
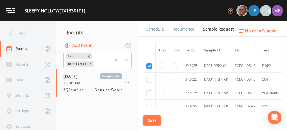
scroll to position [125, 0]
click at [156, 28] on link "Schedule" at bounding box center [154, 29] width 19 height 16
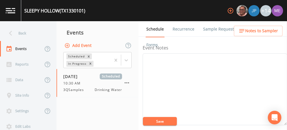
scroll to position [63, 0]
click at [212, 77] on textarea "Event Notes" at bounding box center [215, 95] width 144 height 72
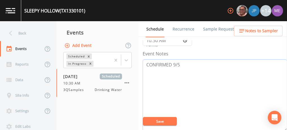
type textarea "CONFIRMED 9/5"
click at [168, 121] on button "Save" at bounding box center [160, 121] width 34 height 8
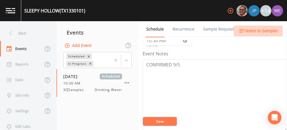
click at [262, 31] on span "Notes to Sampler" at bounding box center [261, 30] width 33 height 7
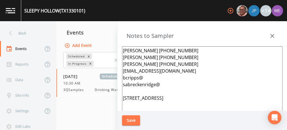
drag, startPoint x: 123, startPoint y: 50, endPoint x: 164, endPoint y: 106, distance: 69.7
click at [164, 106] on textarea "Jess Erlund 830-456-4404 Benton Cripps 830-459-3502 Stephanie Breckenridge 830-…" at bounding box center [202, 114] width 160 height 137
click at [165, 89] on textarea "Jess Erlund 830-456-4404 Benton Cripps 830-459-3502 Stephanie Breckenridge 830-…" at bounding box center [202, 114] width 160 height 137
drag, startPoint x: 164, startPoint y: 85, endPoint x: 123, endPoint y: 47, distance: 55.6
click at [123, 47] on textarea "Jess Erlund 830-456-4404 Benton Cripps 830-459-3502 Stephanie Breckenridge 830-…" at bounding box center [202, 114] width 160 height 137
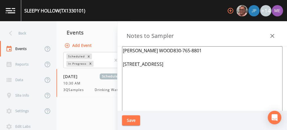
type textarea "JEREMY WOOD830-765-8801 190 Sleepy Mountain Rd Kerrville 78028"
click at [129, 121] on button "Save" at bounding box center [131, 120] width 18 height 10
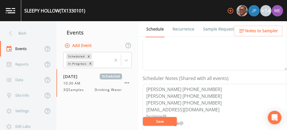
scroll to position [124, 0]
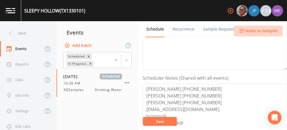
click at [256, 33] on span "Notes to Sampler" at bounding box center [261, 30] width 33 height 7
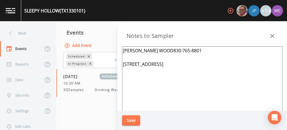
drag, startPoint x: 124, startPoint y: 62, endPoint x: 155, endPoint y: 69, distance: 32.1
click at [155, 69] on textarea "JEREMY WOOD830-765-8801 190 Sleepy Mountain Rd Kerrville 78028" at bounding box center [202, 114] width 160 height 137
paste textarea "206 COUNTRY LN, INGRAM"
type textarea "[PERSON_NAME] WOOD830-765-8801 [STREET_ADDRESS][PERSON_NAME]"
click at [129, 120] on button "Save" at bounding box center [131, 120] width 18 height 10
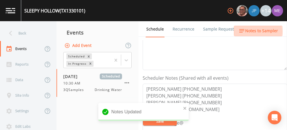
click at [253, 31] on span "Notes to Sampler" at bounding box center [261, 30] width 33 height 7
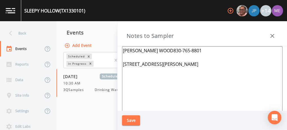
drag, startPoint x: 122, startPoint y: 51, endPoint x: 182, endPoint y: 49, distance: 59.9
click at [182, 49] on textarea "[PERSON_NAME] WOOD830-765-8801 [STREET_ADDRESS][PERSON_NAME]" at bounding box center [202, 114] width 160 height 137
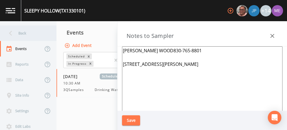
click at [21, 34] on div "Back" at bounding box center [25, 33] width 51 height 16
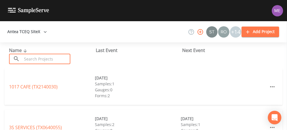
click at [25, 58] on input "text" at bounding box center [46, 59] width 48 height 10
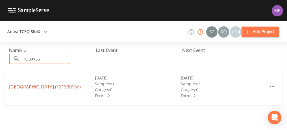
type input "1330156"
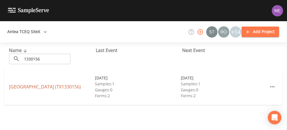
click at [20, 86] on link "CYPRESS SPRINGS (TX1330156)" at bounding box center [45, 87] width 72 height 6
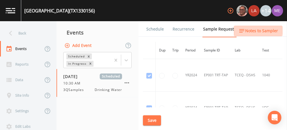
click at [253, 29] on span "Notes to Sampler" at bounding box center [261, 30] width 33 height 7
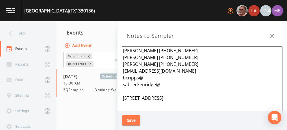
drag, startPoint x: 122, startPoint y: 50, endPoint x: 157, endPoint y: 102, distance: 63.1
click at [157, 102] on textarea "Jess Erlund 830-456-4404 Benton Cripps 830-459-3502 Stephanie Breckenridge 830-…" at bounding box center [202, 114] width 160 height 137
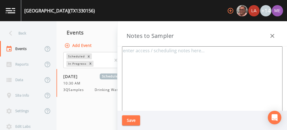
paste textarea "[PERSON_NAME] WOOD830-765-8801"
type textarea "[PERSON_NAME] WOOD830-765-8801"
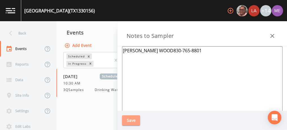
click at [128, 122] on button "Save" at bounding box center [131, 120] width 18 height 10
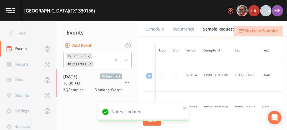
click at [260, 32] on span "Notes to Sampler" at bounding box center [261, 30] width 33 height 7
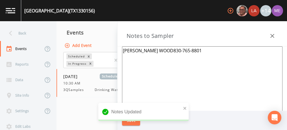
click at [207, 53] on textarea "[PERSON_NAME] WOOD830-765-8801" at bounding box center [202, 114] width 160 height 137
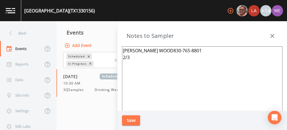
type textarea "JEREMY WOOD830-765-8801 2/3"
click at [134, 120] on button "Save" at bounding box center [131, 120] width 18 height 10
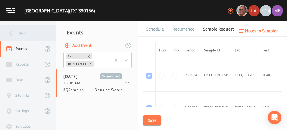
click at [20, 31] on div "Back" at bounding box center [25, 33] width 51 height 16
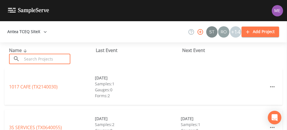
click at [29, 56] on input "text" at bounding box center [46, 59] width 48 height 10
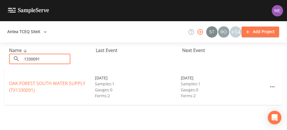
type input "1330091"
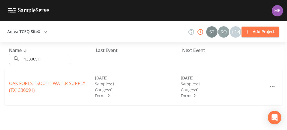
click at [235, 57] on div "Name ​ 1330091 ​ Last Event Next Event" at bounding box center [143, 55] width 287 height 26
click at [49, 82] on link "OAK FOREST SOUTH WATER SUPPLY (TX1330091)" at bounding box center [47, 86] width 76 height 13
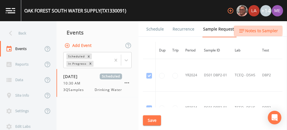
click at [249, 31] on span "Notes to Sampler" at bounding box center [261, 30] width 33 height 7
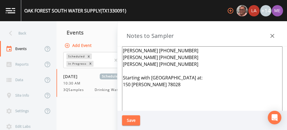
drag, startPoint x: 122, startPoint y: 50, endPoint x: 154, endPoint y: 93, distance: 54.2
click at [154, 93] on textarea "Jess Erlund 830-456-4404 Benton Cripps 830-459-3502 Stephanie Breckenridge 830-…" at bounding box center [202, 114] width 160 height 137
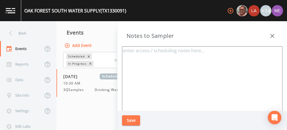
paste textarea "[PERSON_NAME] WOOD830-765-8801"
type textarea "JEREMY WOOD830-765-8801 3/3"
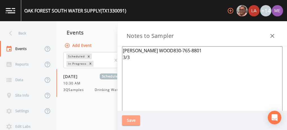
click at [137, 117] on button "Save" at bounding box center [131, 120] width 18 height 10
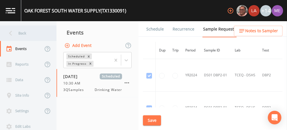
click at [24, 30] on div "Back" at bounding box center [25, 33] width 51 height 16
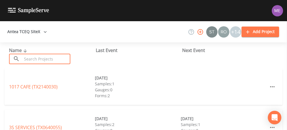
click at [33, 58] on input "text" at bounding box center [46, 59] width 48 height 10
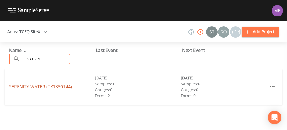
type input "1330144"
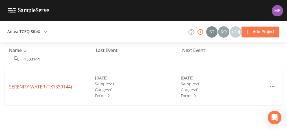
click at [23, 85] on link "SERENITY WATER (TX1330144)" at bounding box center [40, 87] width 63 height 6
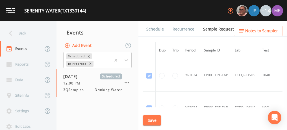
click at [152, 30] on link "Schedule" at bounding box center [154, 29] width 19 height 16
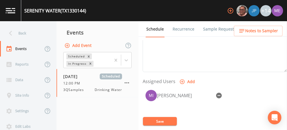
scroll to position [207, 0]
click at [254, 32] on span "Notes to Sampler" at bounding box center [261, 30] width 33 height 7
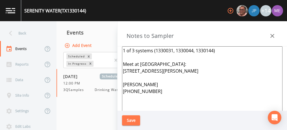
drag, startPoint x: 123, startPoint y: 49, endPoint x: 160, endPoint y: 83, distance: 50.8
click at [160, 83] on textarea "1 of 3 systems (1330031, 1330044, 1330144) Meet at Hideaway Mobile Home Park: 3…" at bounding box center [202, 114] width 160 height 137
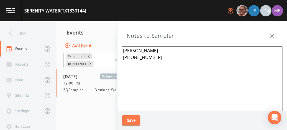
click at [160, 59] on textarea "Jeremiah 830-777-7416" at bounding box center [202, 114] width 160 height 137
click at [145, 51] on textarea "Jeremiah 830-777-7416 1/5 MEETING POINT:" at bounding box center [202, 114] width 160 height 137
drag, startPoint x: 122, startPoint y: 50, endPoint x: 152, endPoint y: 56, distance: 30.0
click at [152, 56] on textarea "Jeremiah Terry 830-777-7416 1/5 MEETING POINT:" at bounding box center [202, 114] width 160 height 137
type textarea "Jeremiah Terry 830-777-7416 1/5 MEETING POINT:"
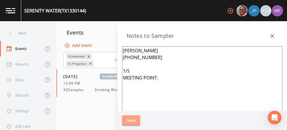
click at [136, 118] on button "Save" at bounding box center [131, 120] width 18 height 10
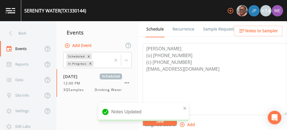
scroll to position [164, 0]
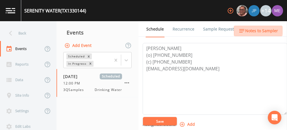
click at [247, 29] on span "Notes to Sampler" at bounding box center [261, 30] width 33 height 7
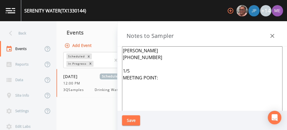
click at [163, 76] on textarea "Jeremiah Terry 830-777-7416 1/5 MEETING POINT:" at bounding box center [202, 114] width 160 height 137
click at [185, 77] on textarea "Jeremiah Terry 830-777-7416 1/5 MEETING POINT: 201 Chad Ln Center Point" at bounding box center [202, 114] width 160 height 137
type textarea "Jeremiah Terry 830-777-7416 1/5 MEETING POINT: 201 Chad Ln, Center Point"
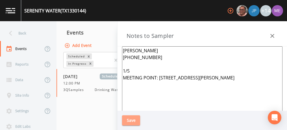
click at [132, 118] on button "Save" at bounding box center [131, 120] width 18 height 10
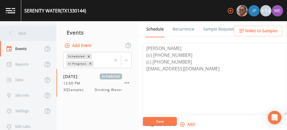
click at [19, 33] on div "Back" at bounding box center [25, 33] width 51 height 16
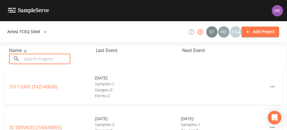
click at [35, 57] on input "text" at bounding box center [46, 59] width 48 height 10
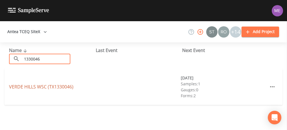
type input "1330046"
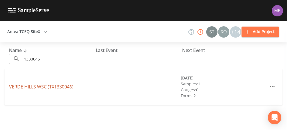
click at [26, 88] on link "VERDE HILLS WSC (TX1330046)" at bounding box center [41, 87] width 64 height 6
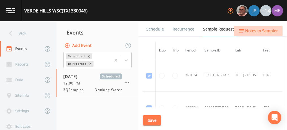
click at [256, 32] on span "Notes to Sampler" at bounding box center [261, 30] width 33 height 7
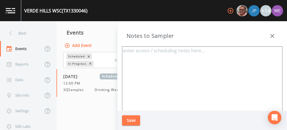
click at [138, 51] on textarea at bounding box center [202, 114] width 160 height 137
paste textarea "Jeremiah Terry 830-777-7416"
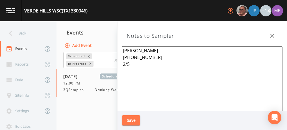
type textarea "Jeremiah Terry 830-777-7416 2/5"
click at [134, 118] on button "Save" at bounding box center [131, 120] width 18 height 10
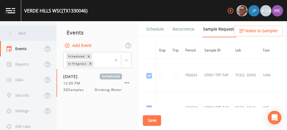
click at [21, 32] on div "Back" at bounding box center [25, 33] width 51 height 16
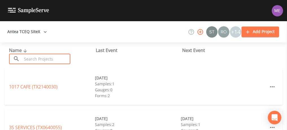
click at [30, 57] on input "text" at bounding box center [46, 59] width 48 height 10
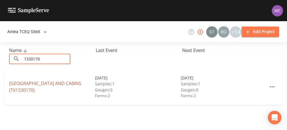
type input "1330170"
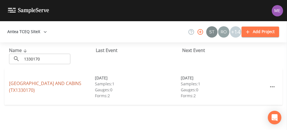
click at [25, 82] on link "KERRVILLE RV PARK AND CABINS (TX1330170)" at bounding box center [45, 86] width 72 height 13
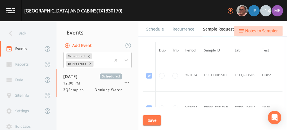
click at [250, 30] on span "Notes to Sampler" at bounding box center [261, 30] width 33 height 7
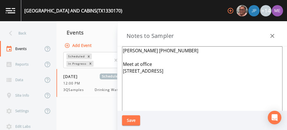
drag, startPoint x: 123, startPoint y: 49, endPoint x: 164, endPoint y: 79, distance: 51.0
click at [164, 79] on textarea "Angie 830-634-3000 Meet at office 3900 BANDERA HWY Kerrville 78028" at bounding box center [202, 114] width 160 height 137
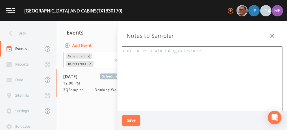
paste textarea "Jeremiah Terry 830-777-7416"
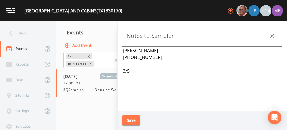
type textarea "Jeremiah Terry 830-777-7416 3/5"
click at [131, 118] on button "Save" at bounding box center [131, 120] width 18 height 10
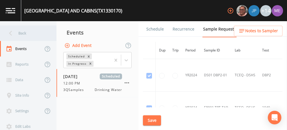
click at [27, 32] on div "Back" at bounding box center [25, 33] width 51 height 16
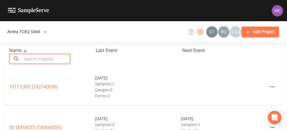
click at [43, 62] on input "text" at bounding box center [46, 59] width 48 height 10
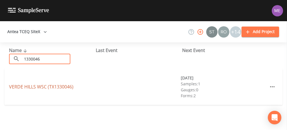
type input "1330046"
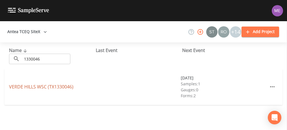
click at [15, 88] on link "VERDE HILLS WSC (TX1330046)" at bounding box center [41, 87] width 64 height 6
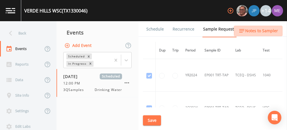
click at [264, 29] on span "Notes to Sampler" at bounding box center [261, 30] width 33 height 7
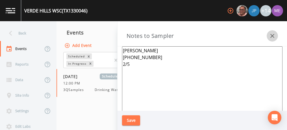
click at [271, 34] on icon "button" at bounding box center [272, 36] width 4 height 4
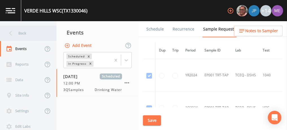
click at [15, 32] on div "Back" at bounding box center [25, 33] width 51 height 16
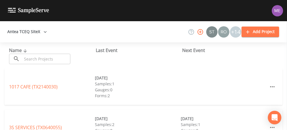
click at [34, 59] on input "text" at bounding box center [46, 59] width 48 height 10
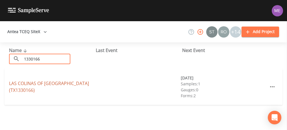
type input "1330166"
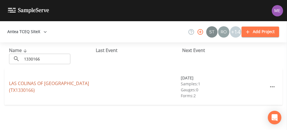
click at [24, 86] on link "LAS COLINAS OF KERRVILLE (TX1330166)" at bounding box center [49, 86] width 80 height 13
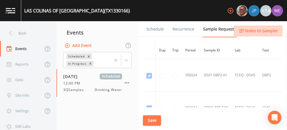
click at [251, 31] on span "Notes to Sampler" at bounding box center [261, 30] width 33 height 7
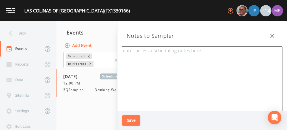
click at [154, 54] on textarea at bounding box center [202, 114] width 160 height 137
paste textarea "Jeremiah Terry 830-777-7416"
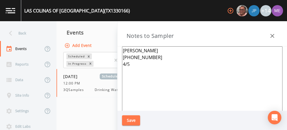
type textarea "Jeremiah Terry 830-777-7416 4/5"
click at [128, 120] on button "Save" at bounding box center [131, 120] width 18 height 10
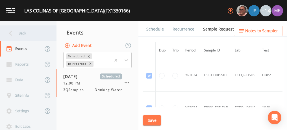
click at [22, 32] on div "Back" at bounding box center [25, 33] width 51 height 16
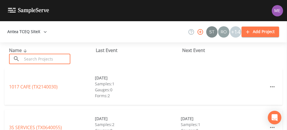
click at [34, 56] on input "text" at bounding box center [46, 59] width 48 height 10
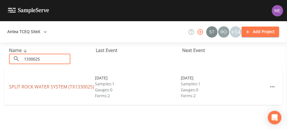
type input "1330025"
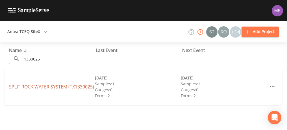
click at [24, 84] on link "SPLIT ROCK WATER SYSTEM (TX1330025)" at bounding box center [51, 87] width 85 height 6
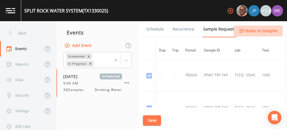
click at [258, 27] on span "Notes to Sampler" at bounding box center [261, 30] width 33 height 7
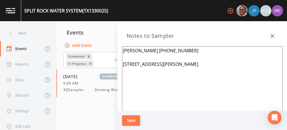
drag, startPoint x: 122, startPoint y: 63, endPoint x: 189, endPoint y: 64, distance: 67.0
click at [189, 64] on textarea "Jeremiah Terry 830-777-7416 141 Simms Ln, Kerrville 78028" at bounding box center [202, 114] width 160 height 137
type textarea "Jeremiah Terry 830-777-7416 5/5"
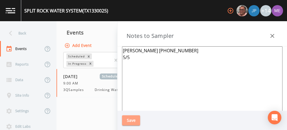
click at [126, 122] on button "Save" at bounding box center [131, 120] width 18 height 10
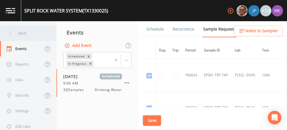
click at [25, 35] on div "Back" at bounding box center [25, 33] width 51 height 16
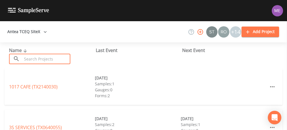
click at [53, 60] on input "text" at bounding box center [46, 59] width 48 height 10
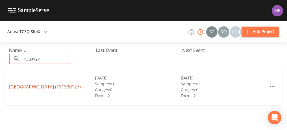
type input "1330127"
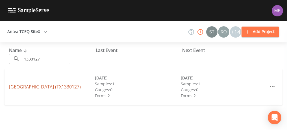
click at [25, 86] on link "PARK PLACE SUBDIVISION (TX1330127)" at bounding box center [45, 87] width 72 height 6
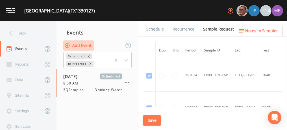
click at [80, 44] on button "Add Event" at bounding box center [78, 45] width 31 height 10
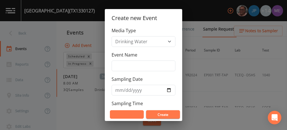
click at [127, 112] on button "Cancel" at bounding box center [127, 114] width 34 height 8
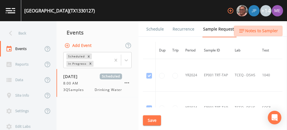
click at [271, 30] on span "Notes to Sampler" at bounding box center [261, 30] width 33 height 7
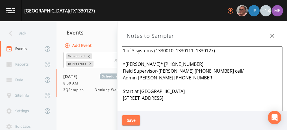
drag, startPoint x: 123, startPoint y: 49, endPoint x: 165, endPoint y: 102, distance: 67.7
click at [165, 102] on textarea "1 of 3 systems (1330010, 1330111, 1330127) *Phillip Roberson* 512-947-5974 Fiel…" at bounding box center [202, 114] width 160 height 137
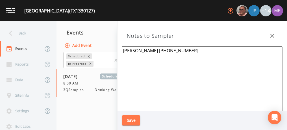
type textarea "Dustin Lee 830-377-0119"
click at [121, 47] on div "Dustin Lee 830-377-0119" at bounding box center [202, 78] width 169 height 64
drag, startPoint x: 123, startPoint y: 51, endPoint x: 176, endPoint y: 51, distance: 52.8
click at [176, 51] on textarea "Dustin Lee 830-377-0119" at bounding box center [202, 114] width 160 height 137
click at [129, 121] on button "Save" at bounding box center [131, 120] width 18 height 10
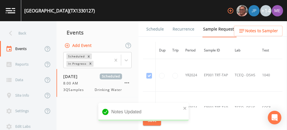
click at [154, 28] on link "Schedule" at bounding box center [154, 29] width 19 height 16
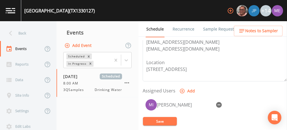
scroll to position [198, 0]
drag, startPoint x: 146, startPoint y: 55, endPoint x: 189, endPoint y: 67, distance: 44.8
click at [189, 67] on textarea "Dustin Lee 830-377-0119 Field Supervisor-Benton Cripps 830-459-3502 cell/ Admin…" at bounding box center [215, 46] width 144 height 72
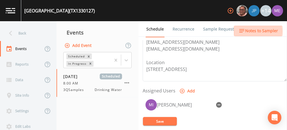
click at [255, 31] on span "Notes to Sampler" at bounding box center [261, 30] width 33 height 7
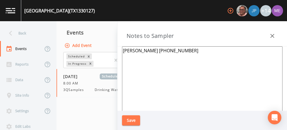
click at [142, 62] on textarea "Dustin Lee 830-377-0119" at bounding box center [202, 114] width 160 height 137
paste textarea "Location 352 Boardwalk Center Point 78010"
click at [131, 55] on textarea "Dustin Lee 830-377-0119 Location 352 Boardwalk Center Point 78010" at bounding box center [202, 114] width 160 height 137
type textarea "Dustin Lee 830-377-0119 1/3 Location 352 Boardwalk Center Point 78010"
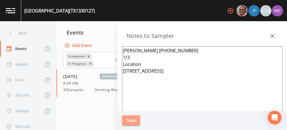
click at [131, 122] on button "Save" at bounding box center [131, 120] width 18 height 10
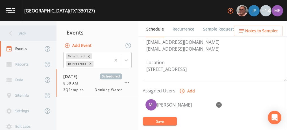
click at [23, 31] on div "Back" at bounding box center [25, 33] width 51 height 16
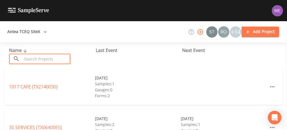
click at [32, 59] on input "text" at bounding box center [46, 59] width 48 height 10
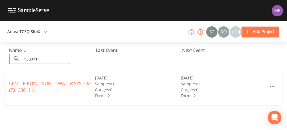
type input "1330111"
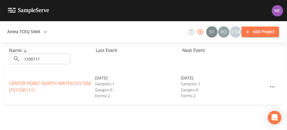
click at [157, 60] on div "Name ​ 1330111 ​ Last Event Next Event" at bounding box center [143, 55] width 287 height 26
click at [71, 84] on link "CENTER POINT NORTH WATER SYSTEM (TX1330111)" at bounding box center [50, 86] width 82 height 13
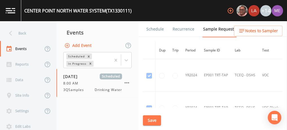
click at [252, 29] on span "Notes to Sampler" at bounding box center [261, 30] width 33 height 7
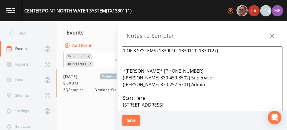
click at [133, 50] on textarea "1 OF 3 SYSTEMS (1330010, 1330111, 1330127) *Phillip Roberson* 512-947-5974 (Ben…" at bounding box center [202, 114] width 160 height 137
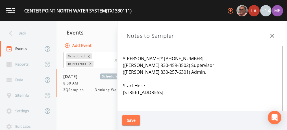
scroll to position [22, 0]
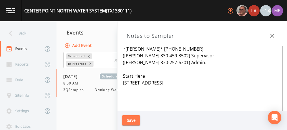
drag, startPoint x: 123, startPoint y: 70, endPoint x: 168, endPoint y: 93, distance: 50.2
click at [168, 93] on textarea "3 SYSTEMS (1330010, 1330111, 1330127) *Phillip Roberson* 512-947-5974 (Benton C…" at bounding box center [202, 92] width 160 height 137
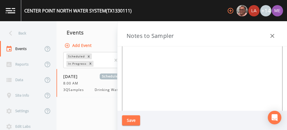
scroll to position [0, 0]
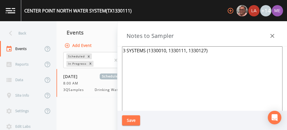
click at [125, 58] on textarea "3 SYSTEMS (1330010, 1330111, 1330127)" at bounding box center [202, 114] width 160 height 137
paste textarea "Dustin Lee 830-377-0119"
drag, startPoint x: 123, startPoint y: 49, endPoint x: 179, endPoint y: 58, distance: 57.0
click at [179, 58] on textarea "3 SYSTEMS (1330010, 1330111, 1330127) Dustin Lee 830-377-0119" at bounding box center [202, 114] width 160 height 137
type textarea "3 SYSTEMS (1330010, 1330111, 1330127) Dustin Lee 830-377-0119"
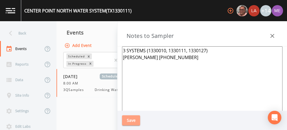
click at [129, 119] on button "Save" at bounding box center [131, 120] width 18 height 10
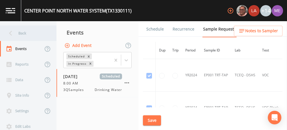
click at [23, 34] on div "Back" at bounding box center [25, 33] width 51 height 16
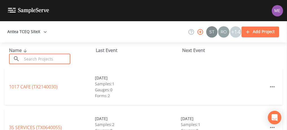
click at [36, 59] on input "text" at bounding box center [46, 59] width 48 height 10
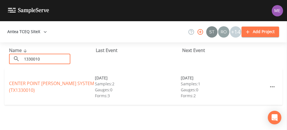
type input "1330010"
click at [149, 63] on div "Name ​ 1330010 ​ Last Event Next Event" at bounding box center [143, 55] width 287 height 26
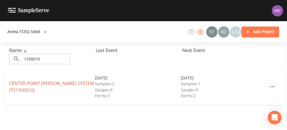
click at [55, 82] on link "CENTER POINT TAYLOR SYSTEM (TX1330010)" at bounding box center [51, 86] width 85 height 13
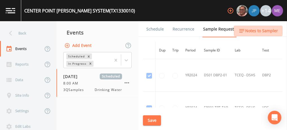
click at [252, 29] on span "Notes to Sampler" at bounding box center [261, 30] width 33 height 7
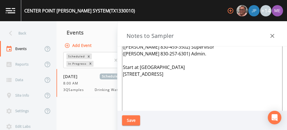
drag, startPoint x: 122, startPoint y: 49, endPoint x: 172, endPoint y: 110, distance: 79.2
click at [172, 110] on textarea "1 OF 3 SYSTEMS (1330010, 1330111, 1330127) *Phillip Roberson* 512-947-5974 (Ben…" at bounding box center [202, 84] width 160 height 137
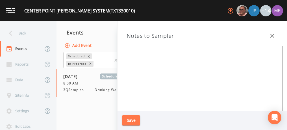
scroll to position [1, 0]
paste textarea "3 SYSTEMS (1330010, 1330111, 1330127) Dustin Lee 830-377-0119"
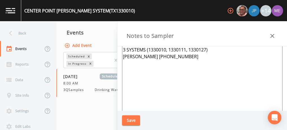
type textarea "3 SYSTEMS (1330010, 1330111, 1330127) Dustin Lee 830-377-0119"
click at [130, 121] on button "Save" at bounding box center [131, 120] width 18 height 10
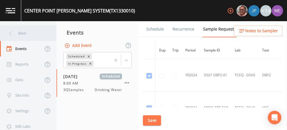
click at [24, 34] on div "Back" at bounding box center [25, 33] width 51 height 16
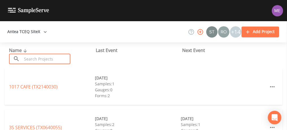
click at [42, 59] on input "text" at bounding box center [46, 59] width 48 height 10
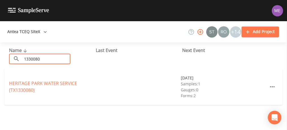
type input "1330080"
click at [142, 72] on div "HERITAGE PARK WATER SERVICE (TX1330080) 09/10/2025 Samples: 1 Gauges: 0 Forms: 2" at bounding box center [144, 87] width 278 height 36
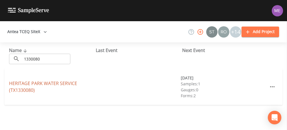
click at [65, 83] on link "HERITAGE PARK WATER SERVICE (TX1330080)" at bounding box center [43, 86] width 68 height 13
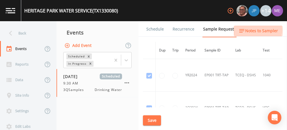
click at [256, 30] on span "Notes to Sampler" at bounding box center [261, 30] width 33 height 7
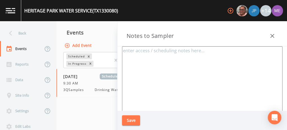
click at [143, 51] on textarea at bounding box center [202, 114] width 160 height 137
paste textarea "Benjamin Moreno 210 275 4342"
type textarea "Benjamin Moreno 210 275 4342 1/3"
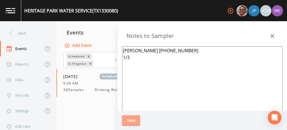
click at [131, 119] on button "Save" at bounding box center [131, 120] width 18 height 10
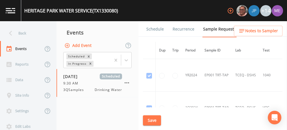
click at [158, 28] on link "Schedule" at bounding box center [154, 29] width 19 height 16
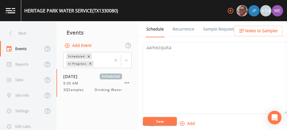
scroll to position [165, 0]
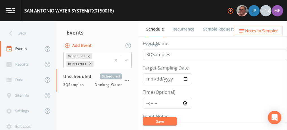
click at [210, 28] on link "Sample Requests" at bounding box center [219, 29] width 34 height 16
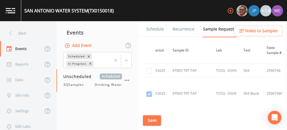
scroll to position [11244, 32]
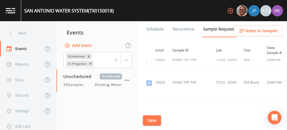
click at [283, 94] on div "Schedule Recurrence Sample Requests COC Details Forms Dup Trip Period Sample ID…" at bounding box center [212, 75] width 149 height 109
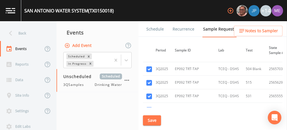
scroll to position [16181, 29]
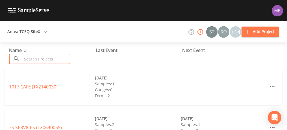
click at [50, 57] on input "text" at bounding box center [46, 59] width 48 height 10
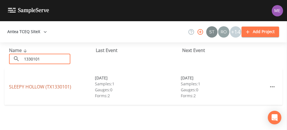
type input "1330101"
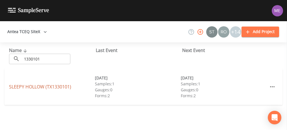
click at [19, 88] on link "SLEEPY HOLLOW (TX1330101)" at bounding box center [40, 87] width 62 height 6
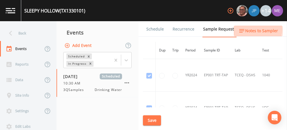
click at [251, 30] on span "Notes to Sampler" at bounding box center [261, 30] width 33 height 7
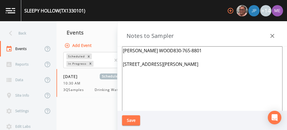
click at [180, 63] on textarea "[PERSON_NAME] WOOD830-765-8801 [STREET_ADDRESS][PERSON_NAME]" at bounding box center [202, 114] width 160 height 137
type textarea "[PERSON_NAME] WOOD830-765-8801 [STREET_ADDRESS]"
click at [138, 120] on button "Save" at bounding box center [131, 120] width 18 height 10
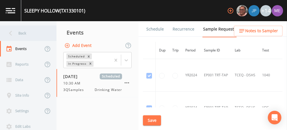
click at [24, 32] on div "Back" at bounding box center [25, 33] width 51 height 16
